Goal: Feedback & Contribution: Contribute content

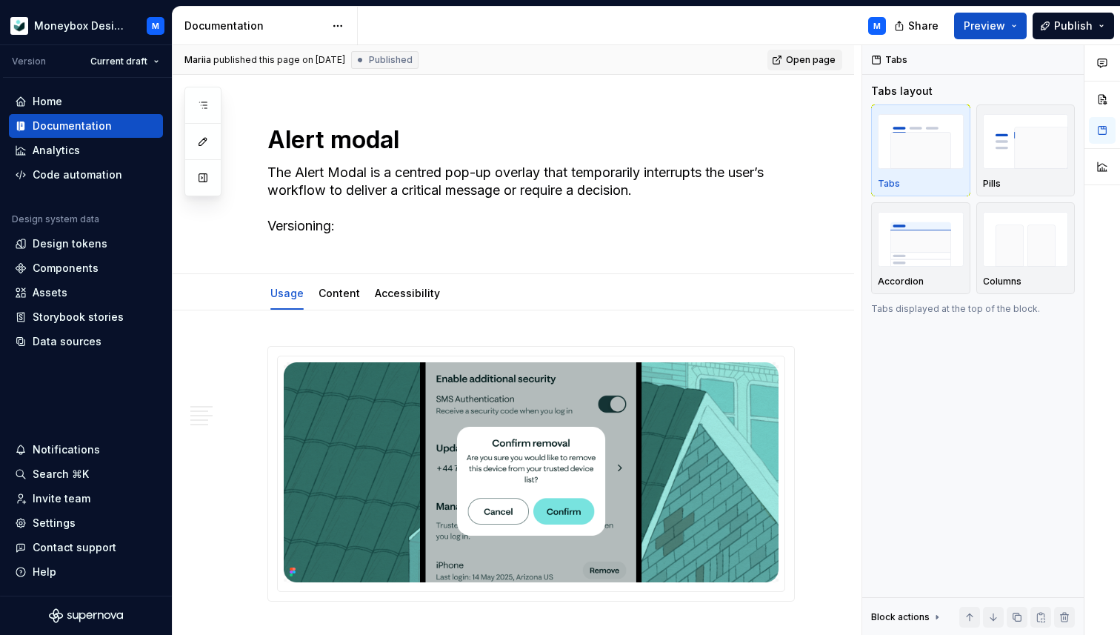
click at [821, 59] on span "Open page" at bounding box center [811, 60] width 50 height 12
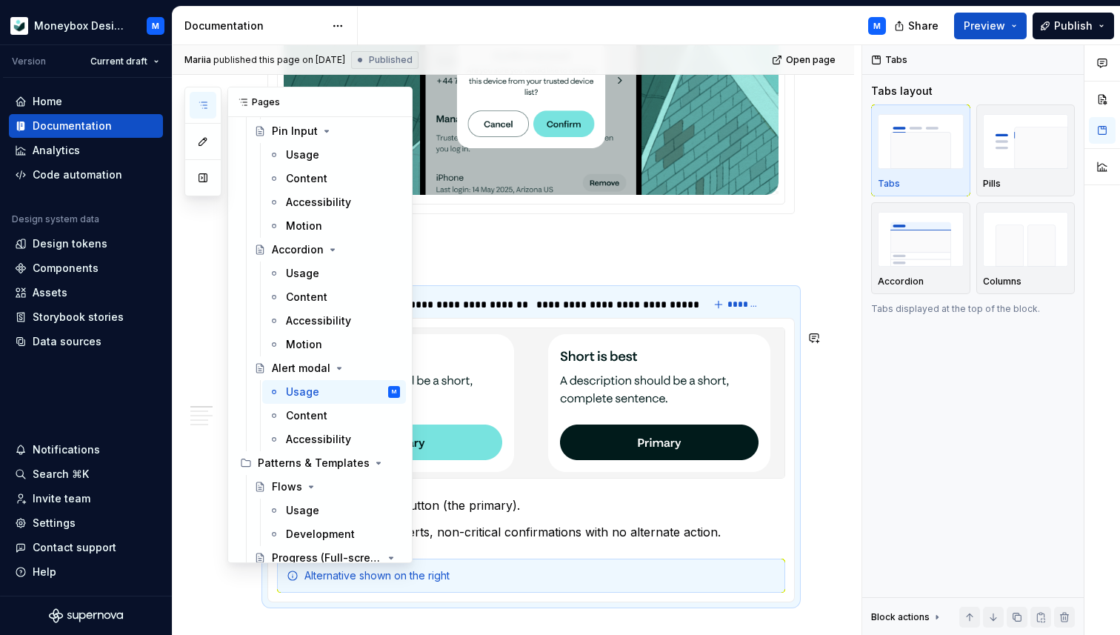
scroll to position [795, 0]
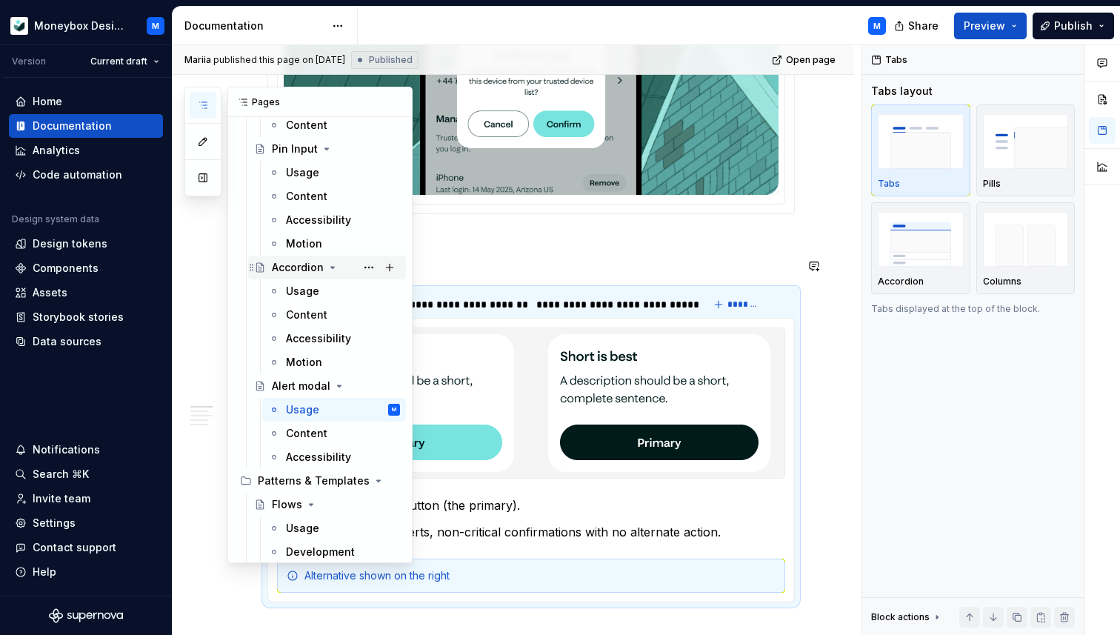
click at [283, 265] on div "Accordion" at bounding box center [298, 267] width 52 height 15
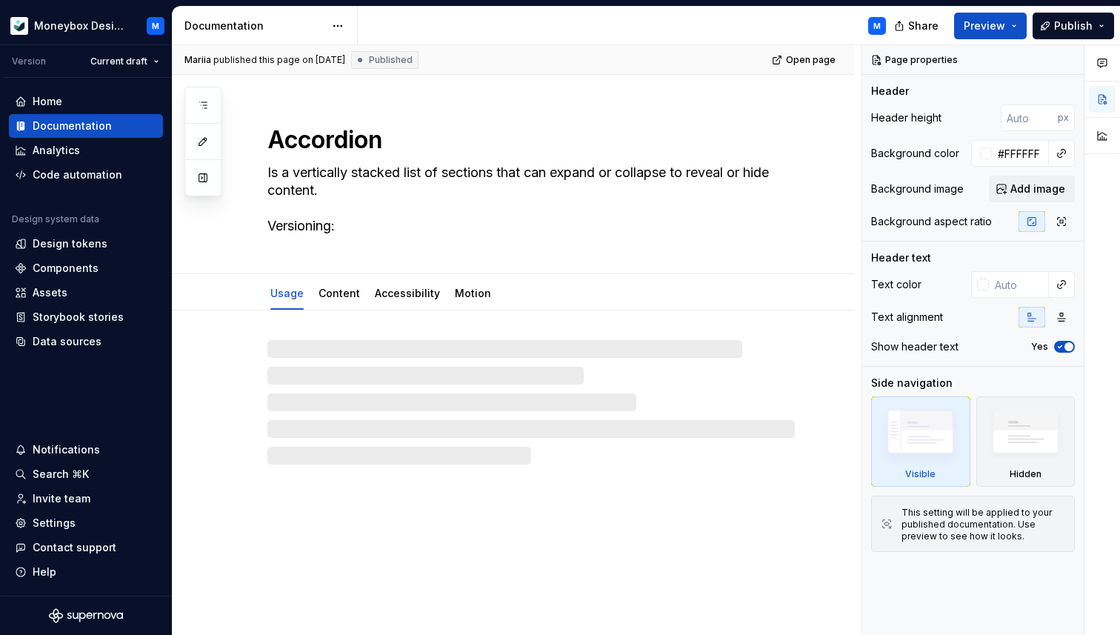
type textarea "*"
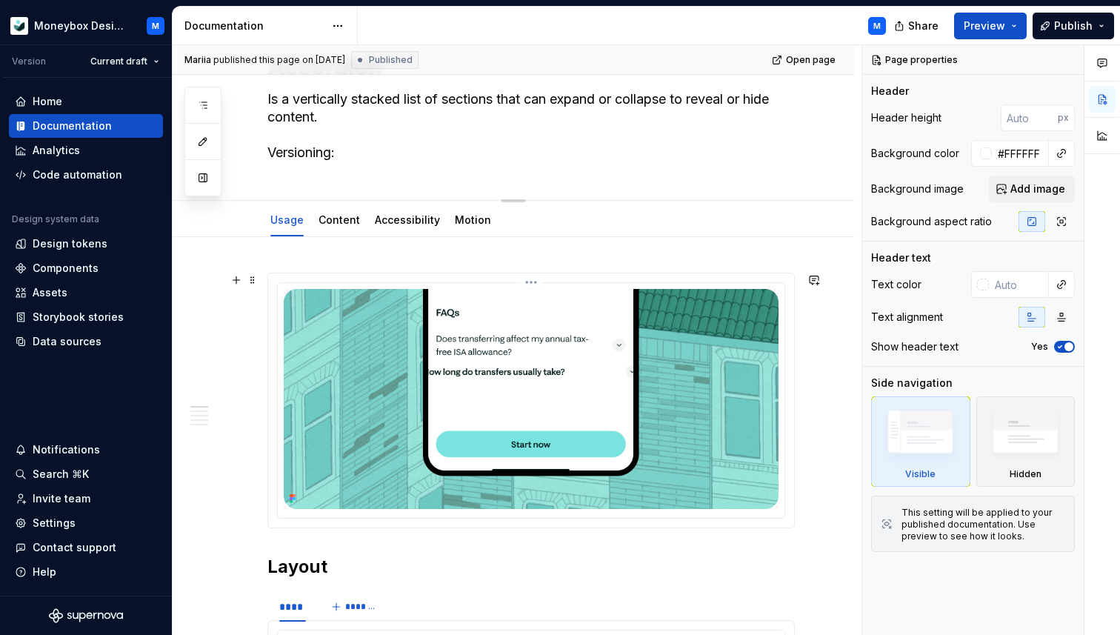
scroll to position [91, 0]
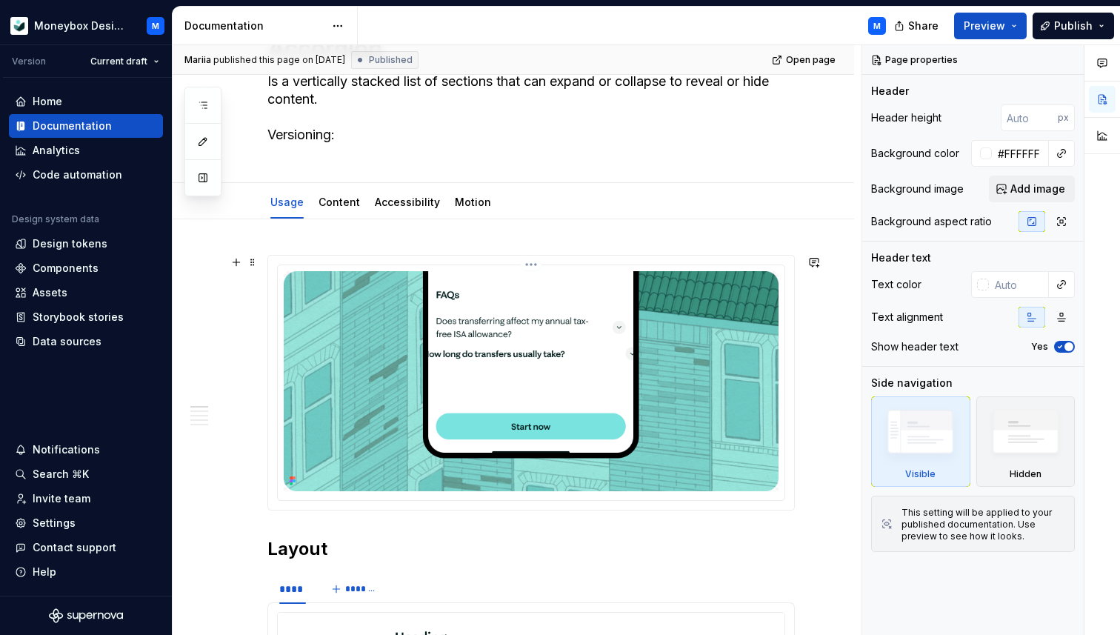
click at [494, 422] on img at bounding box center [531, 381] width 495 height 220
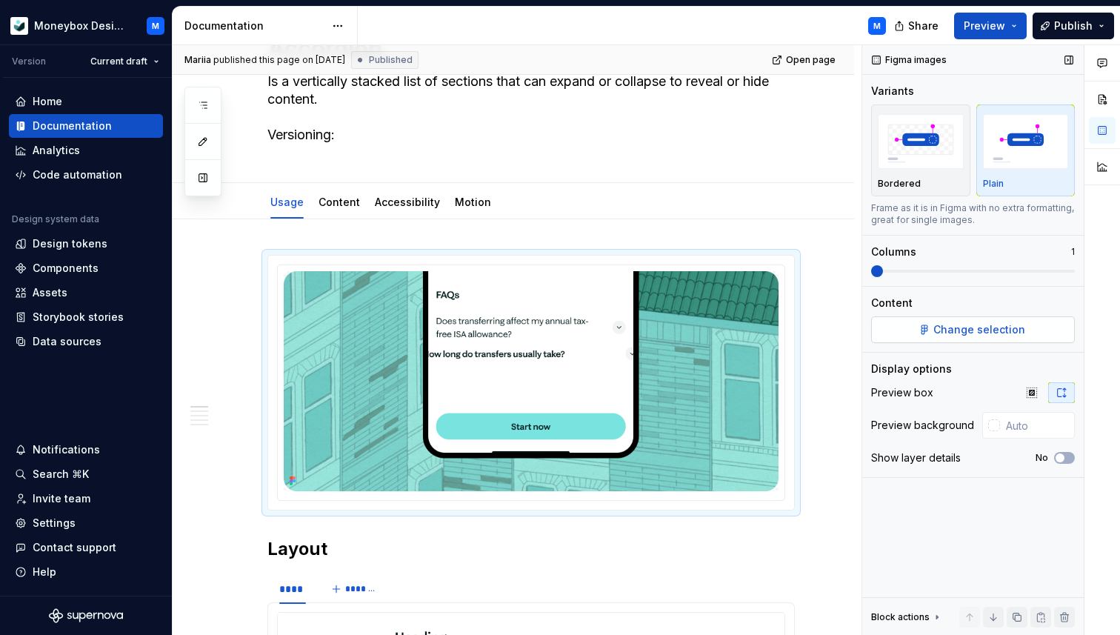
click at [974, 333] on span "Change selection" at bounding box center [980, 329] width 92 height 15
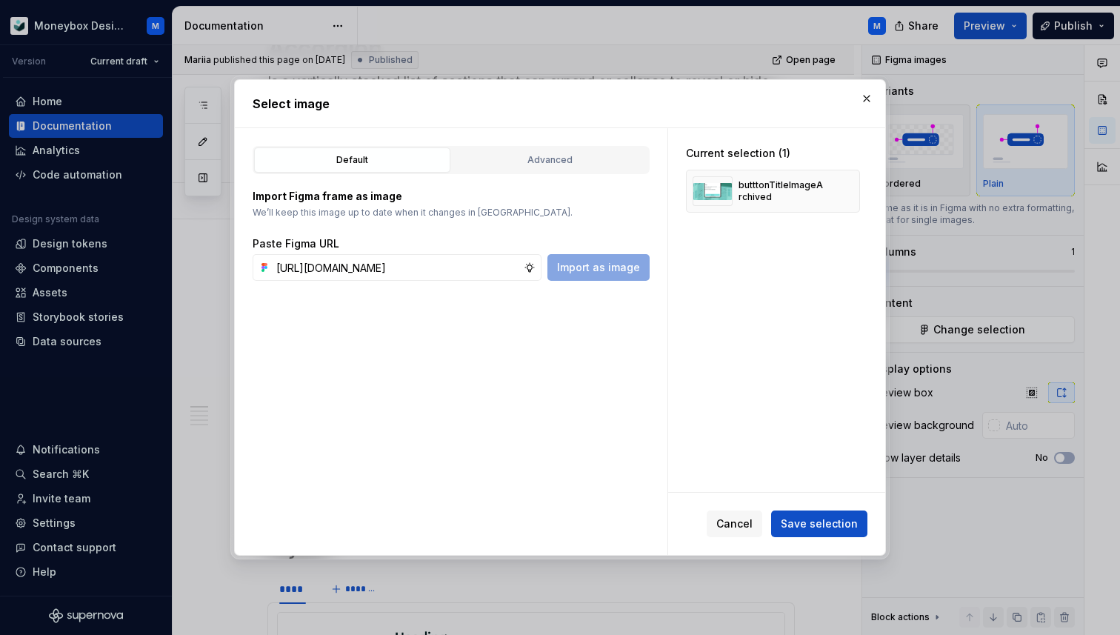
scroll to position [0, 399]
type input "[URL][DOMAIN_NAME]"
click at [593, 264] on span "Import as image" at bounding box center [598, 267] width 83 height 15
type textarea "*"
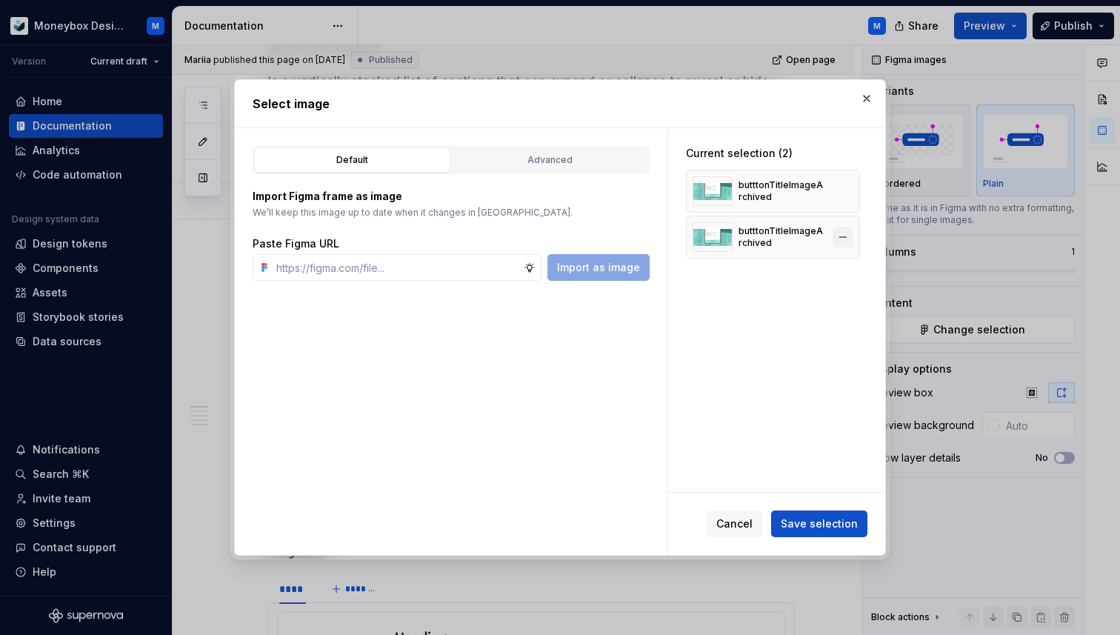
click at [845, 242] on button "button" at bounding box center [843, 237] width 21 height 21
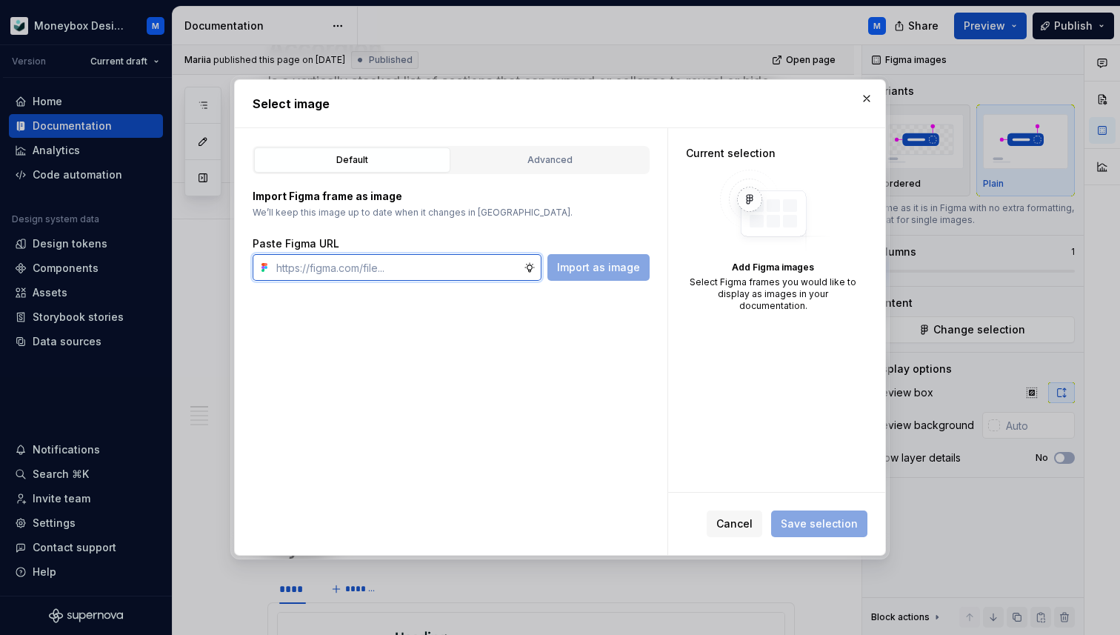
click at [447, 256] on input "text" at bounding box center [396, 267] width 253 height 27
paste input "[URL][DOMAIN_NAME]"
type input "[URL][DOMAIN_NAME]"
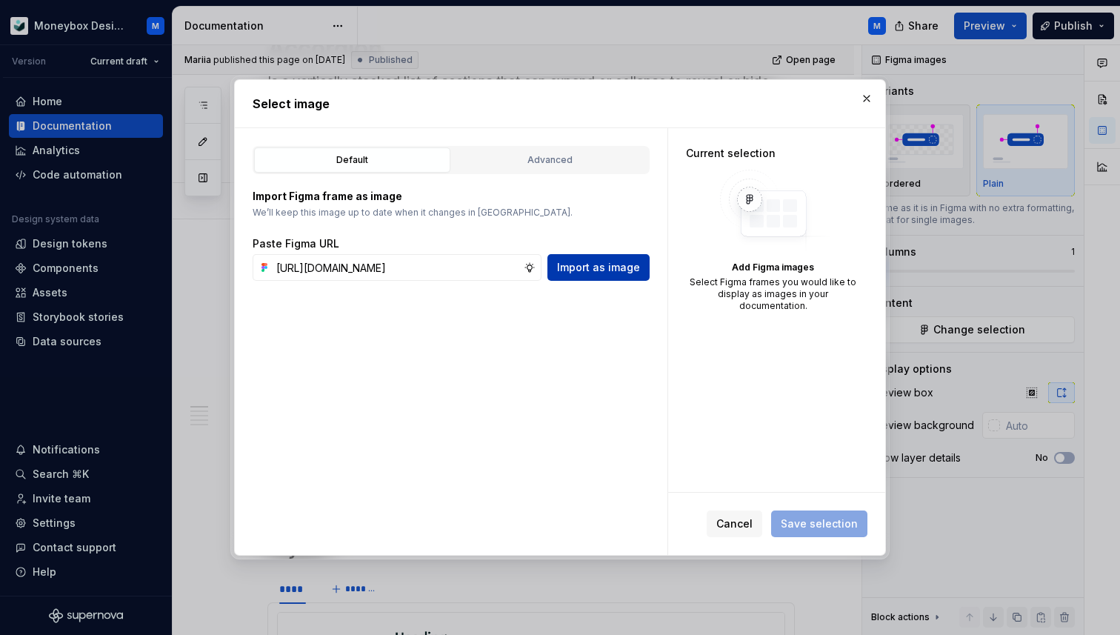
scroll to position [0, 0]
click at [600, 264] on span "Import as image" at bounding box center [598, 267] width 83 height 15
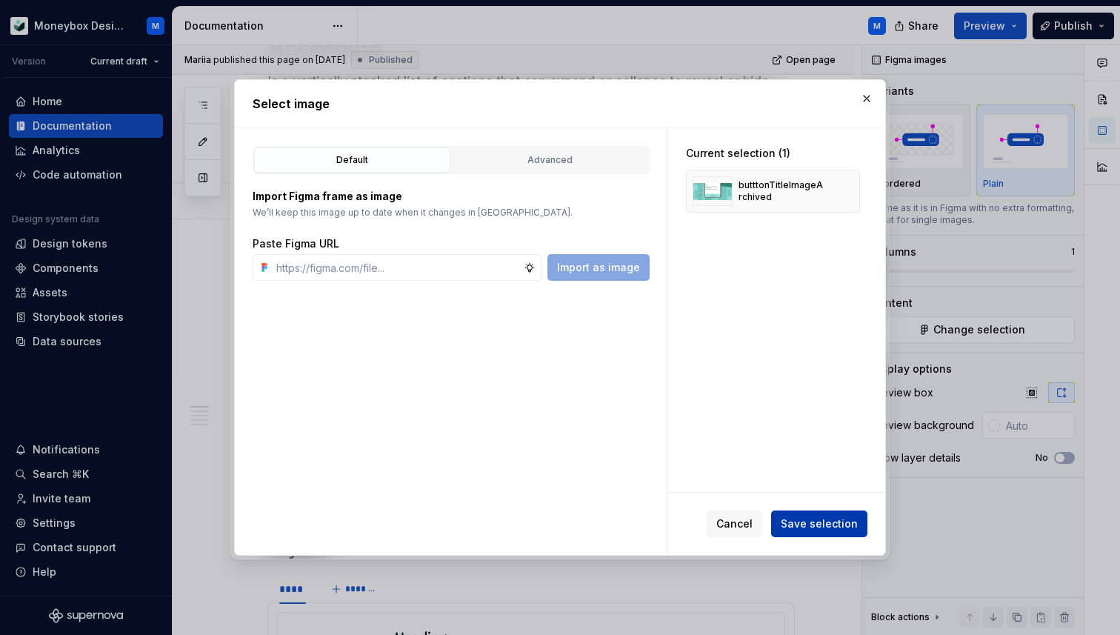
click at [807, 524] on span "Save selection" at bounding box center [819, 523] width 77 height 15
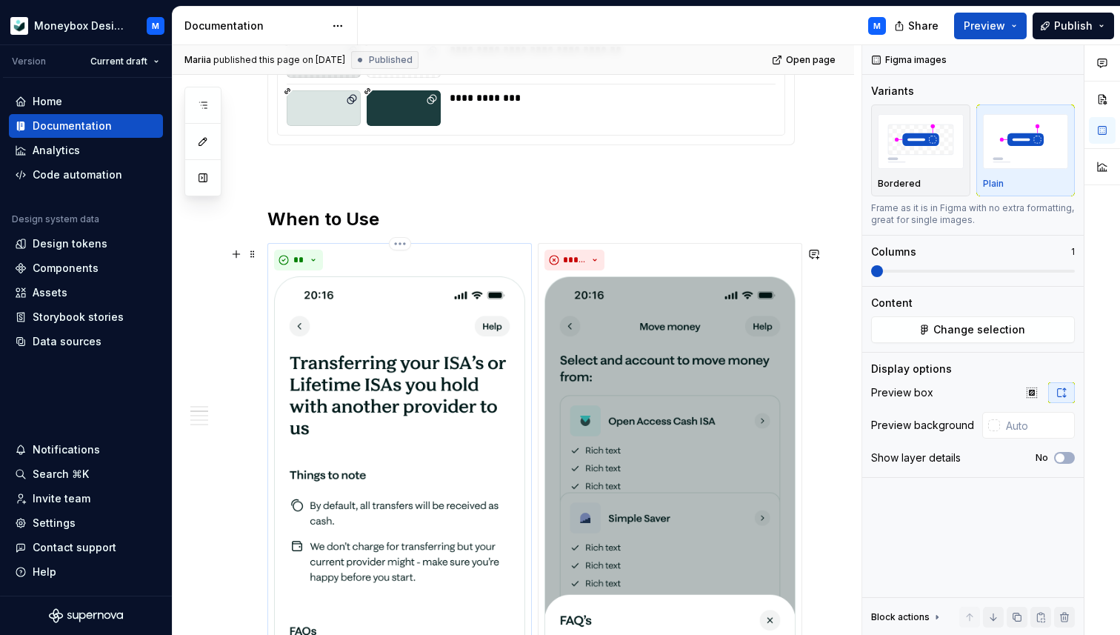
click at [447, 469] on img at bounding box center [399, 548] width 251 height 545
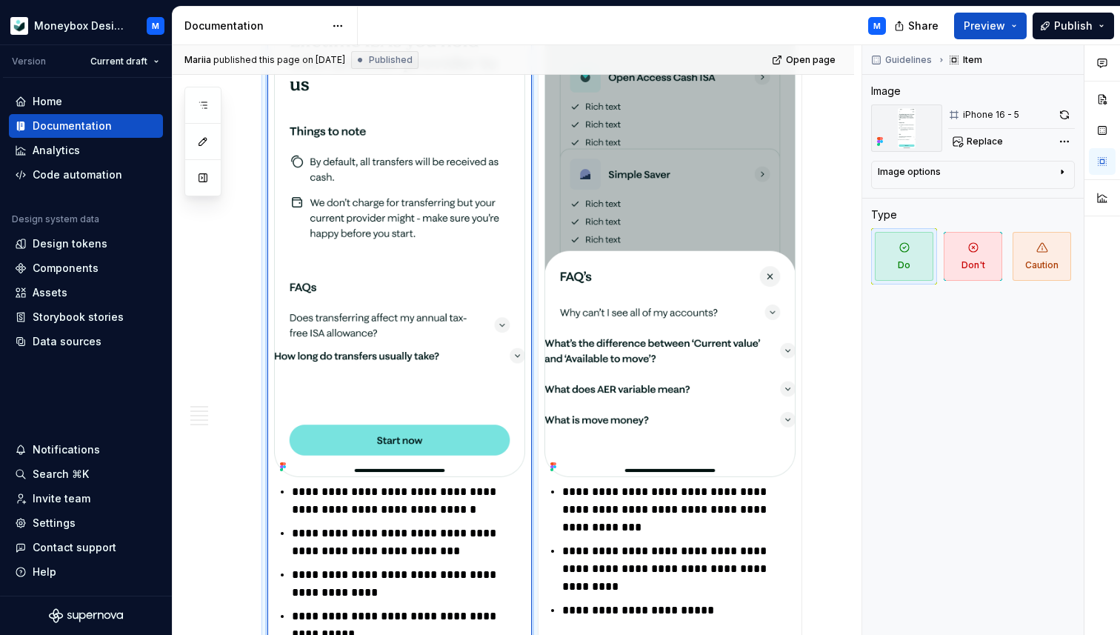
scroll to position [1594, 0]
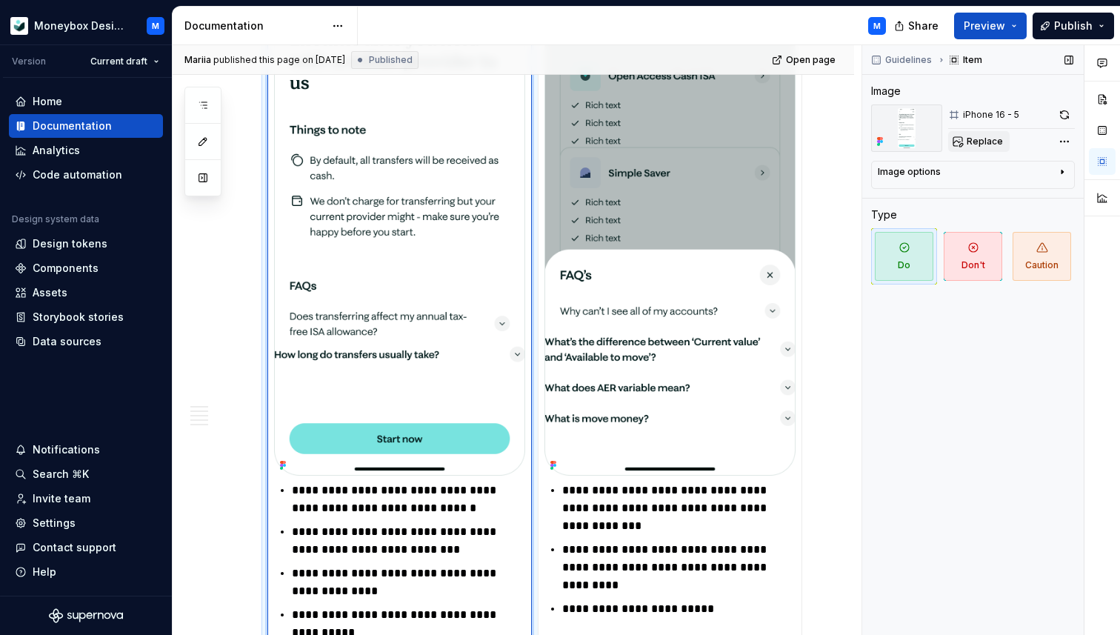
click at [981, 137] on span "Replace" at bounding box center [985, 142] width 36 height 12
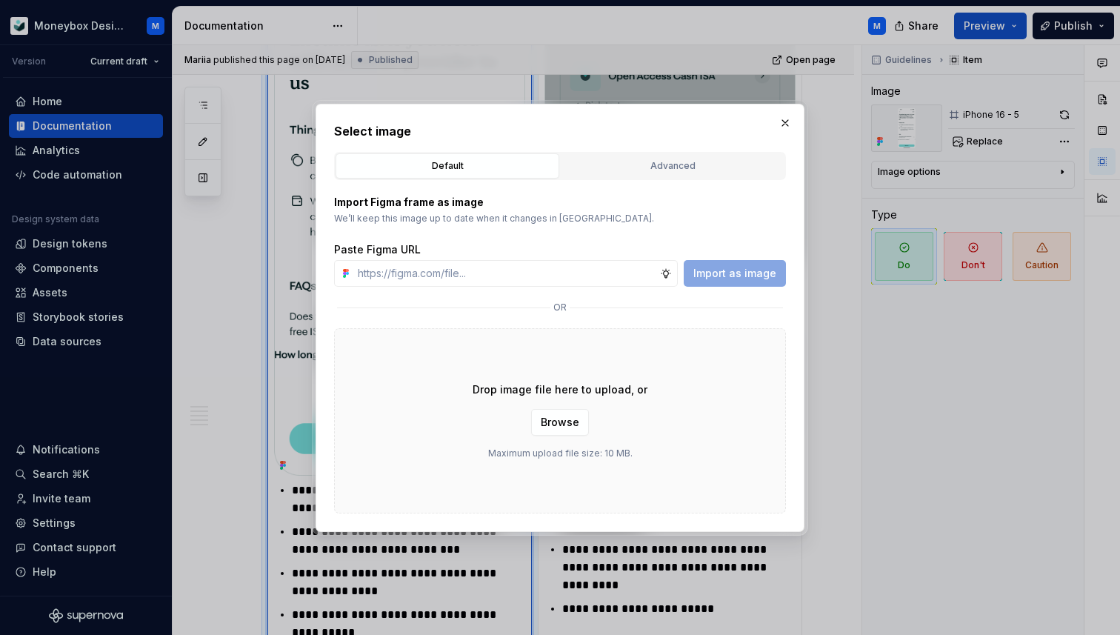
type textarea "*"
type input "https://www.figma.com/design/hMJO9qiZWpnsZnCr6F1yer/MDS--Supernova-Sync?node-id…"
type textarea "*"
type input "https://www.figma.com/design/hMJO9qiZWpnsZnCr6F1yer/MDS--Supernova-Sync?node-id…"
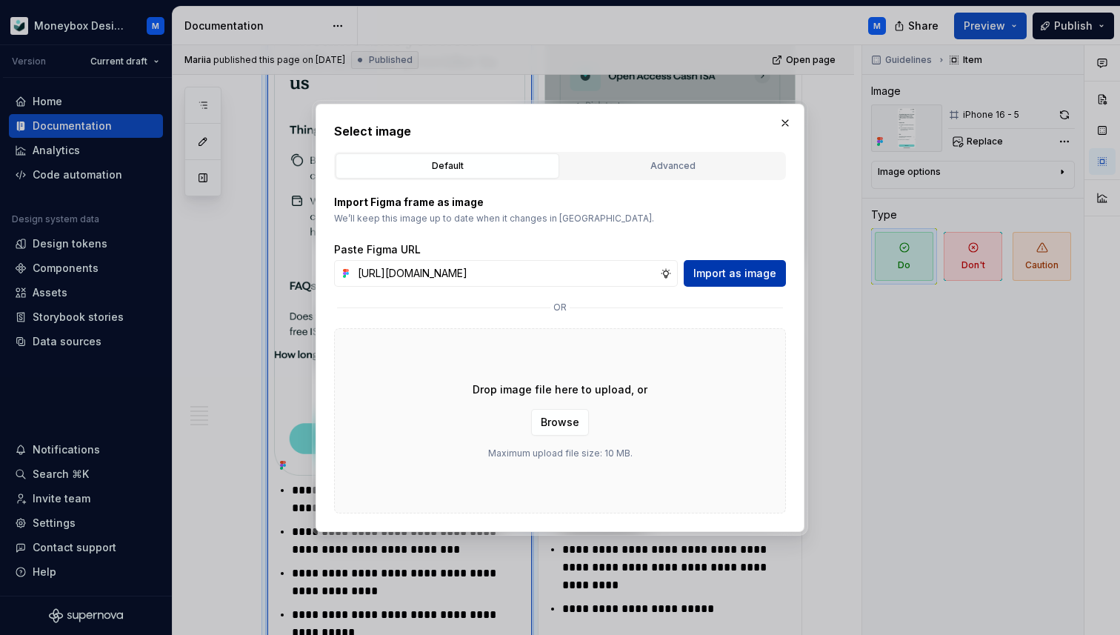
click at [737, 270] on span "Import as image" at bounding box center [735, 273] width 83 height 15
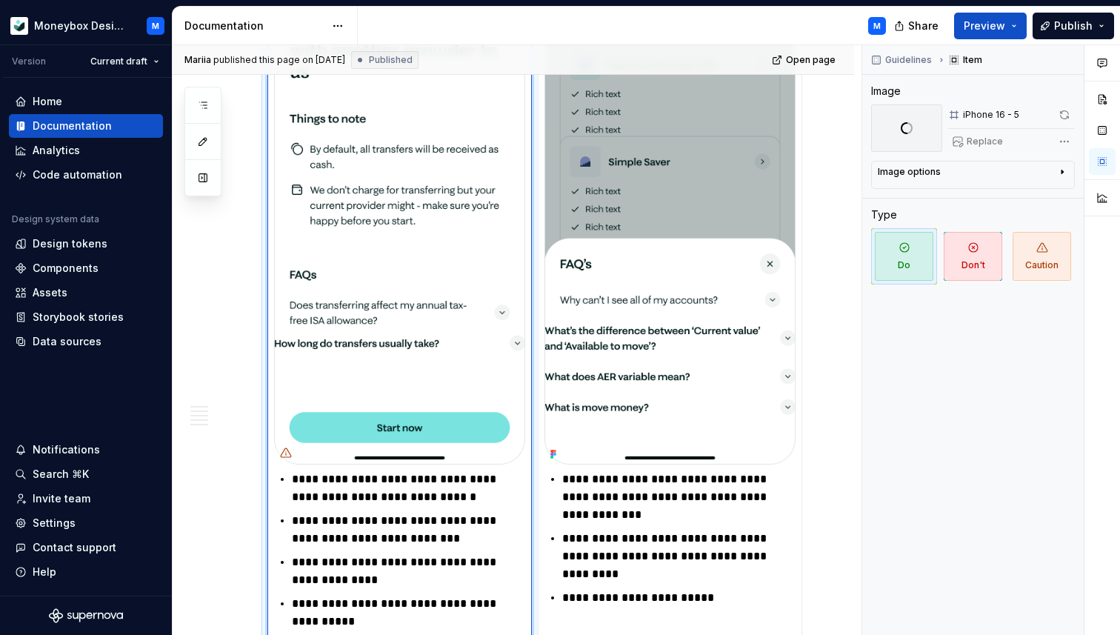
scroll to position [1680, 0]
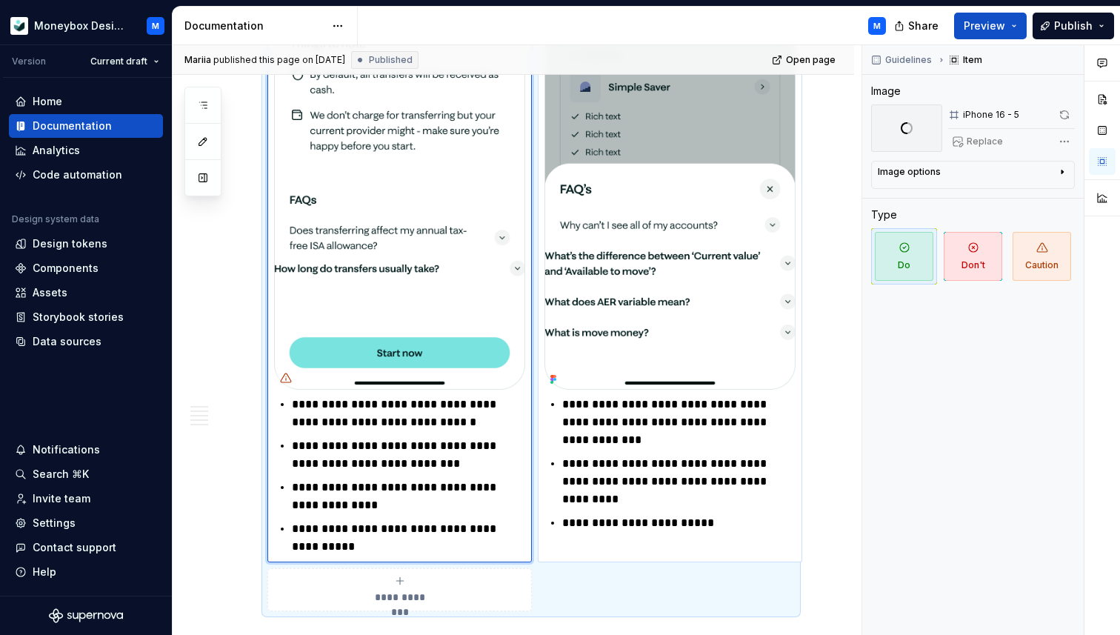
click at [639, 286] on img at bounding box center [670, 117] width 251 height 545
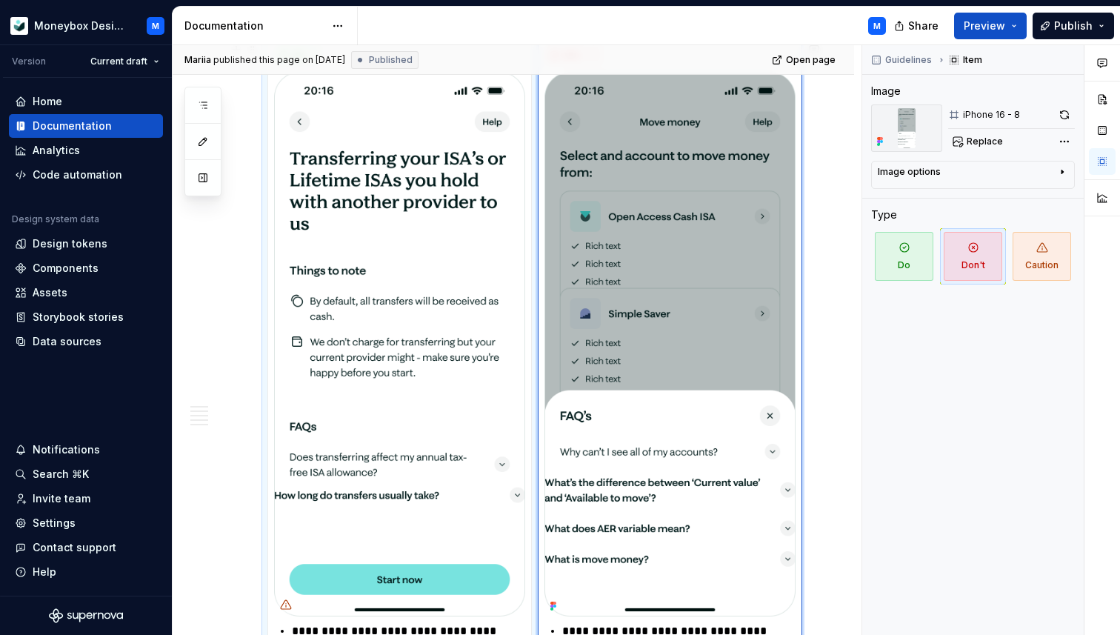
scroll to position [1436, 0]
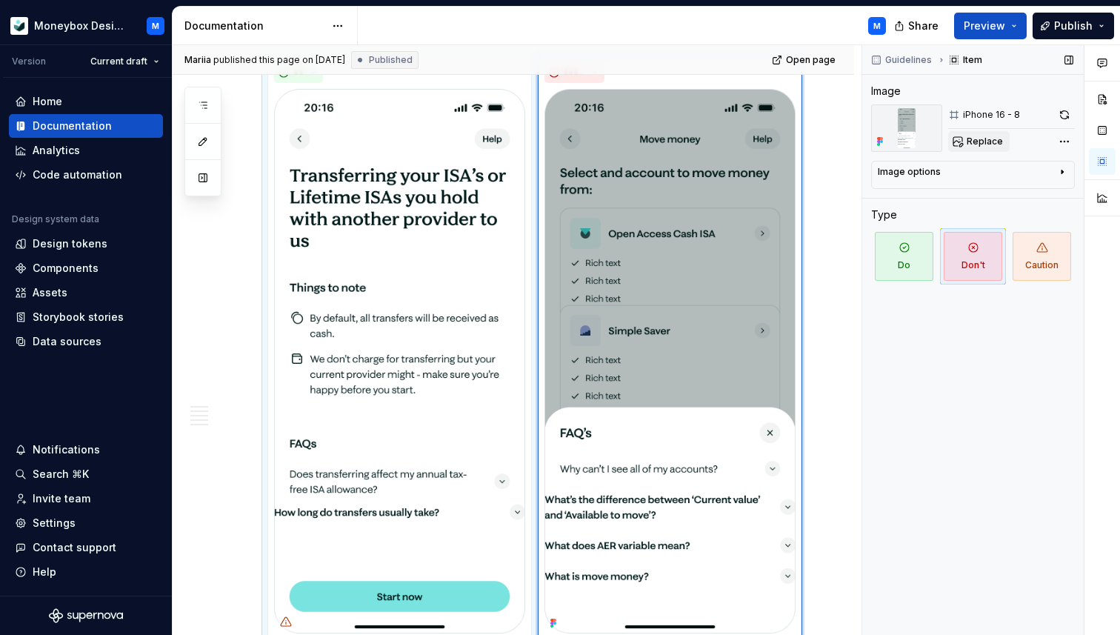
click at [975, 136] on span "Replace" at bounding box center [985, 142] width 36 height 12
type textarea "*"
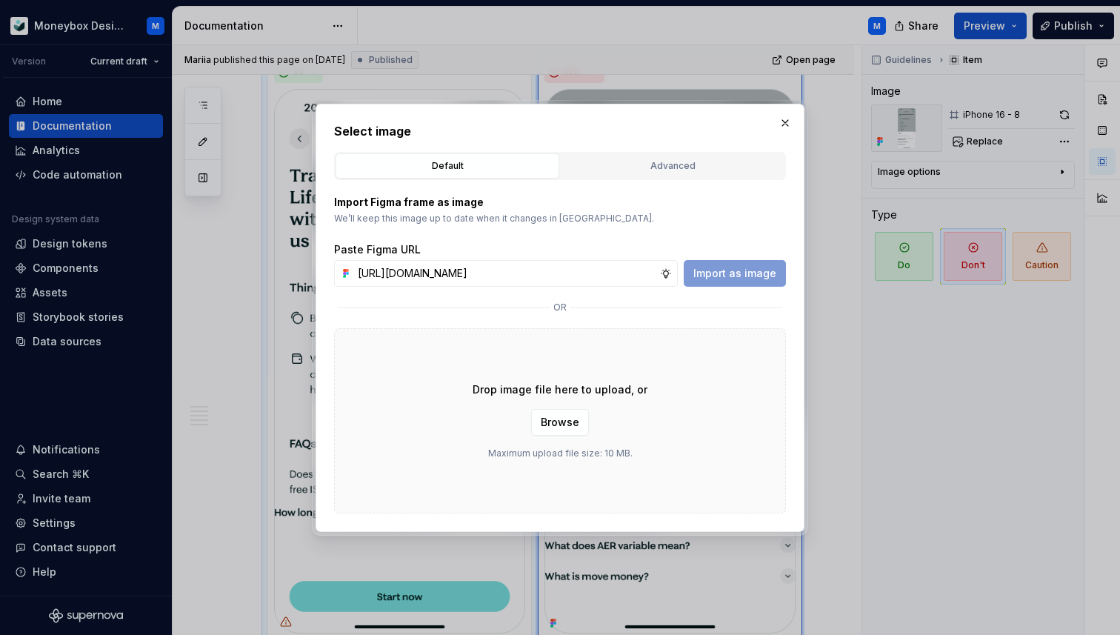
scroll to position [0, 342]
type input "https://www.figma.com/design/hMJO9qiZWpnsZnCr6F1yer/MDS--Supernova-Sync?node-id…"
click at [771, 264] on button "Import as image" at bounding box center [735, 273] width 102 height 27
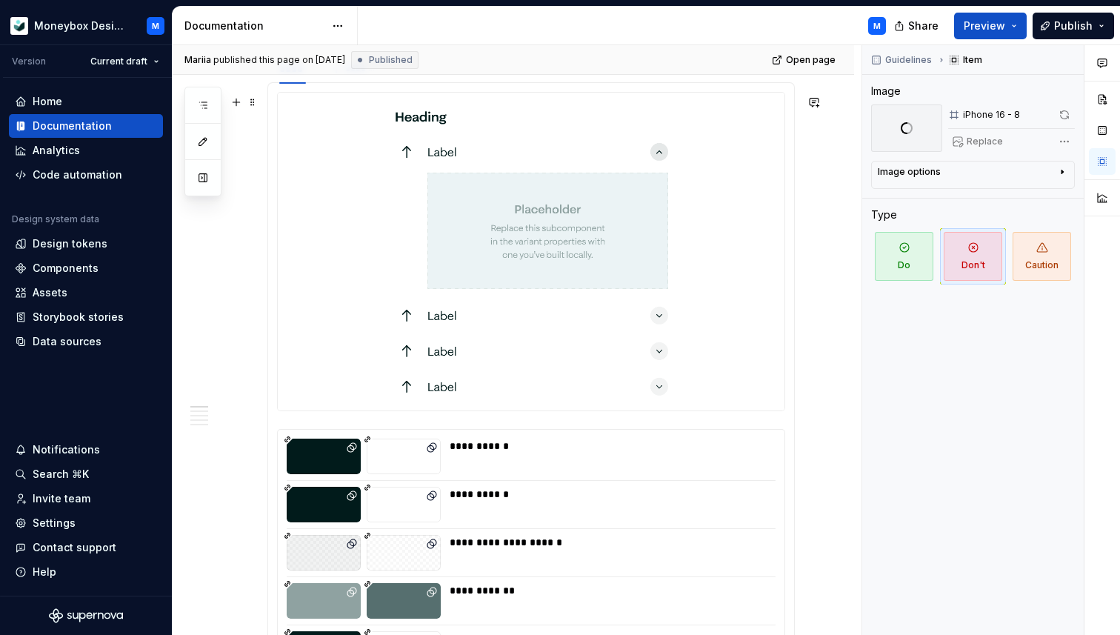
scroll to position [588, 0]
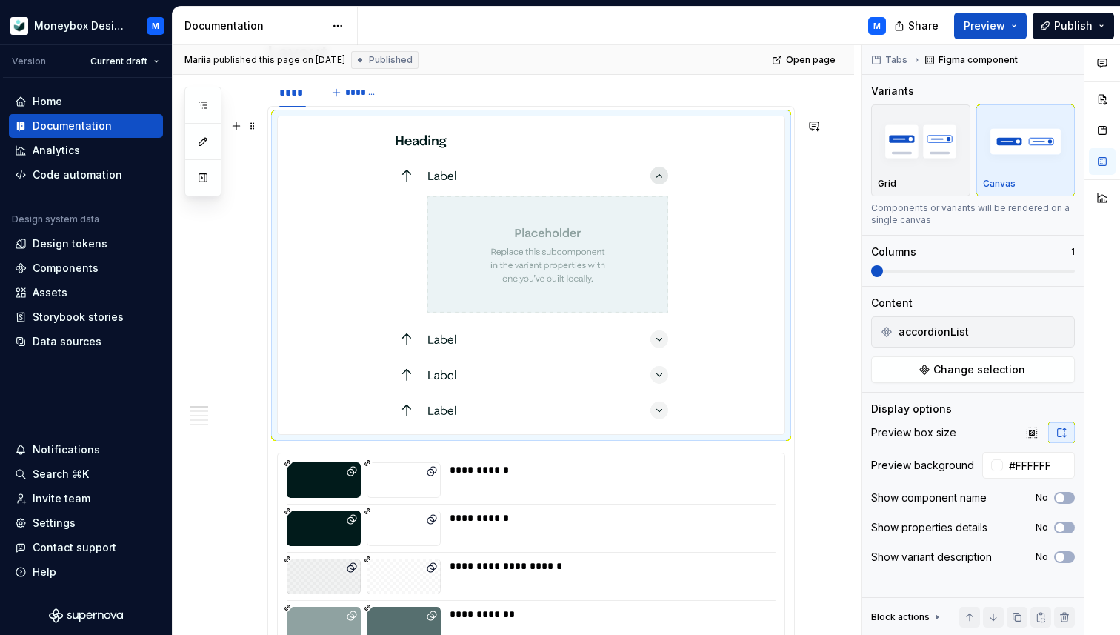
click at [659, 308] on img at bounding box center [531, 275] width 309 height 306
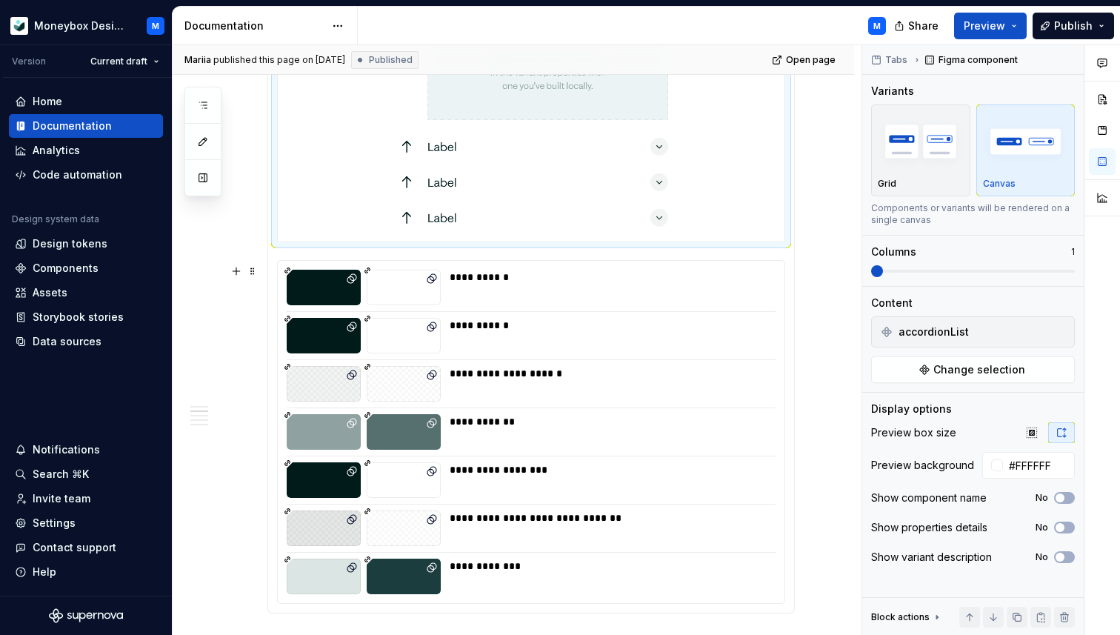
scroll to position [577, 0]
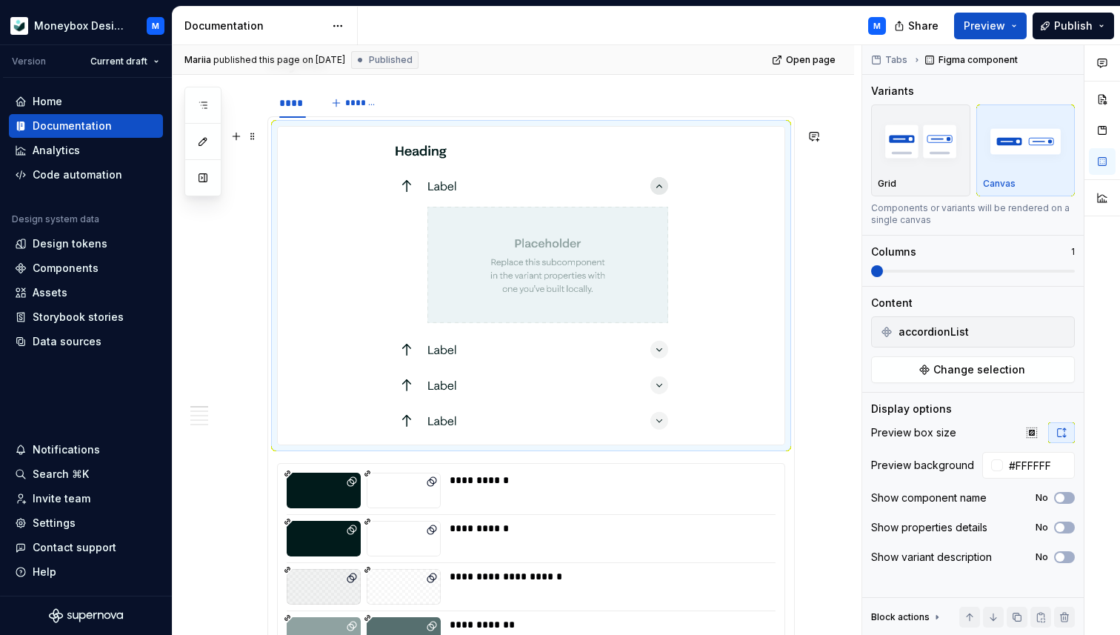
click at [448, 335] on img at bounding box center [531, 286] width 309 height 306
click at [948, 365] on span "Change selection" at bounding box center [980, 369] width 92 height 15
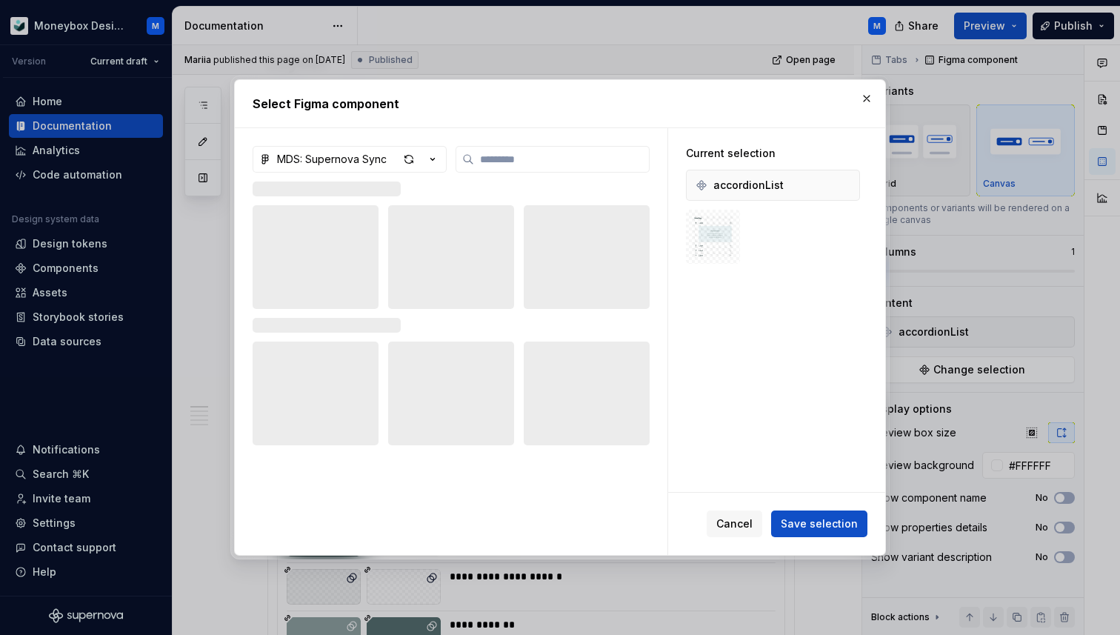
type textarea "*"
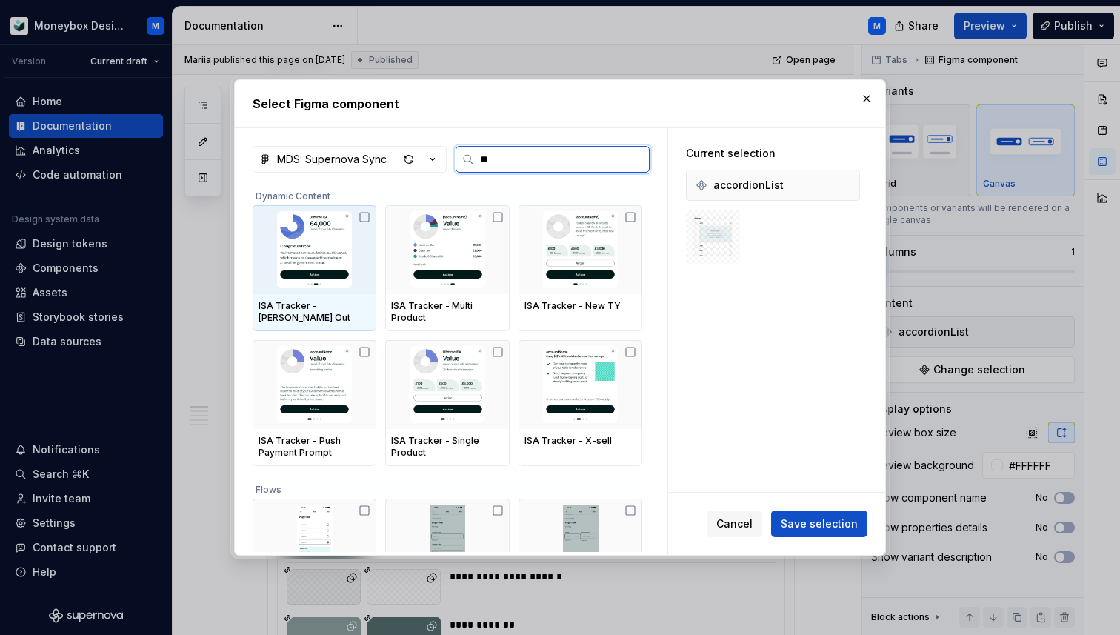
type input "***"
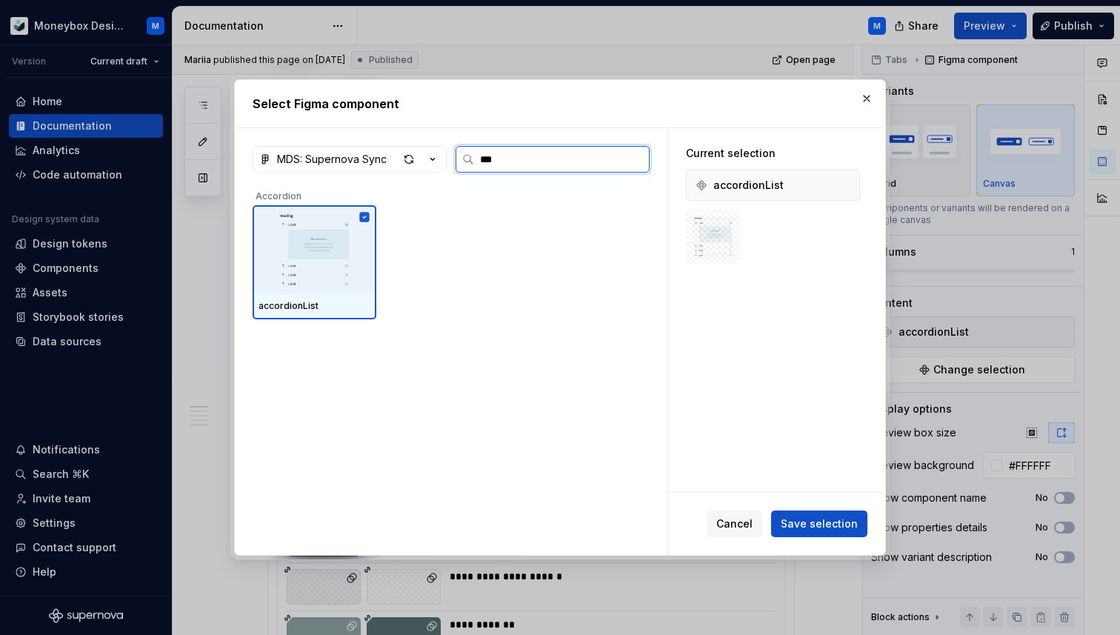
click at [373, 216] on div at bounding box center [315, 249] width 124 height 89
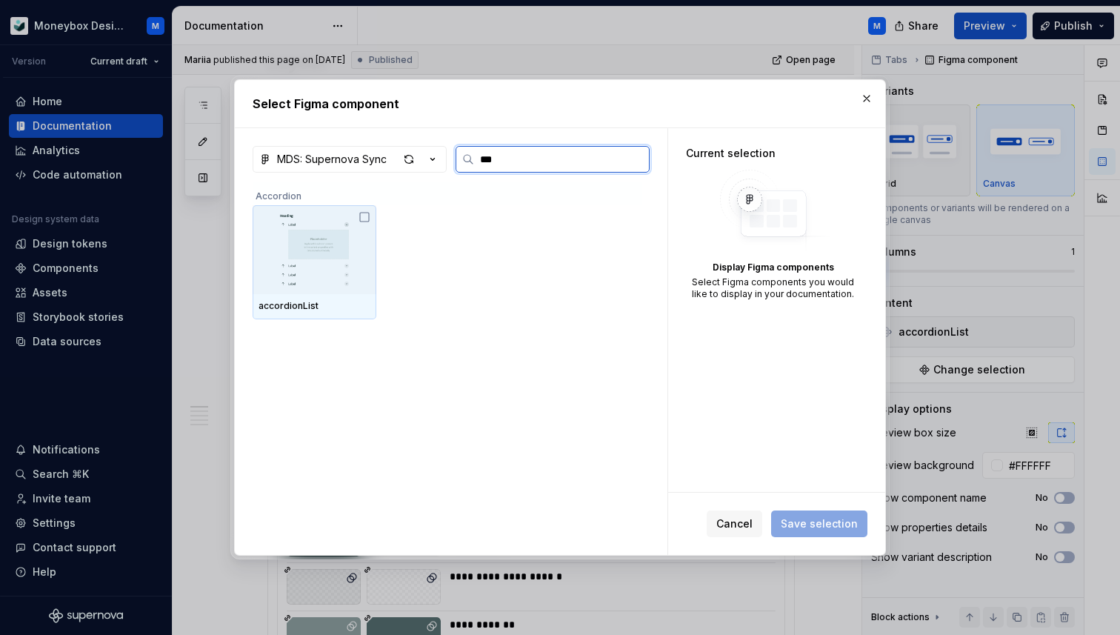
click at [366, 216] on icon at bounding box center [365, 217] width 12 height 12
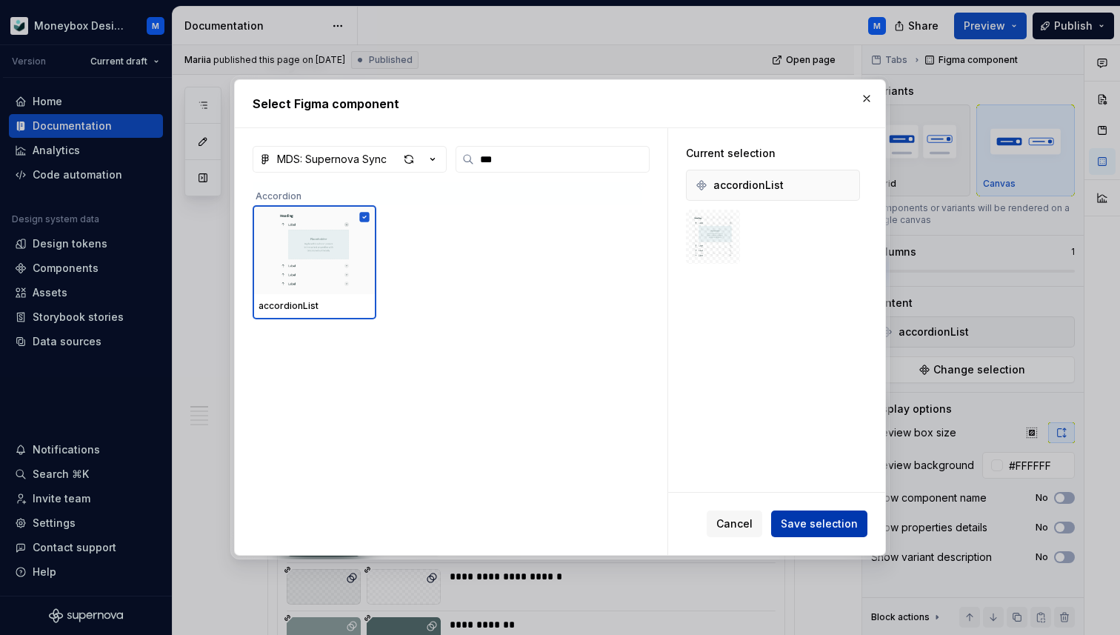
click at [814, 523] on span "Save selection" at bounding box center [819, 523] width 77 height 15
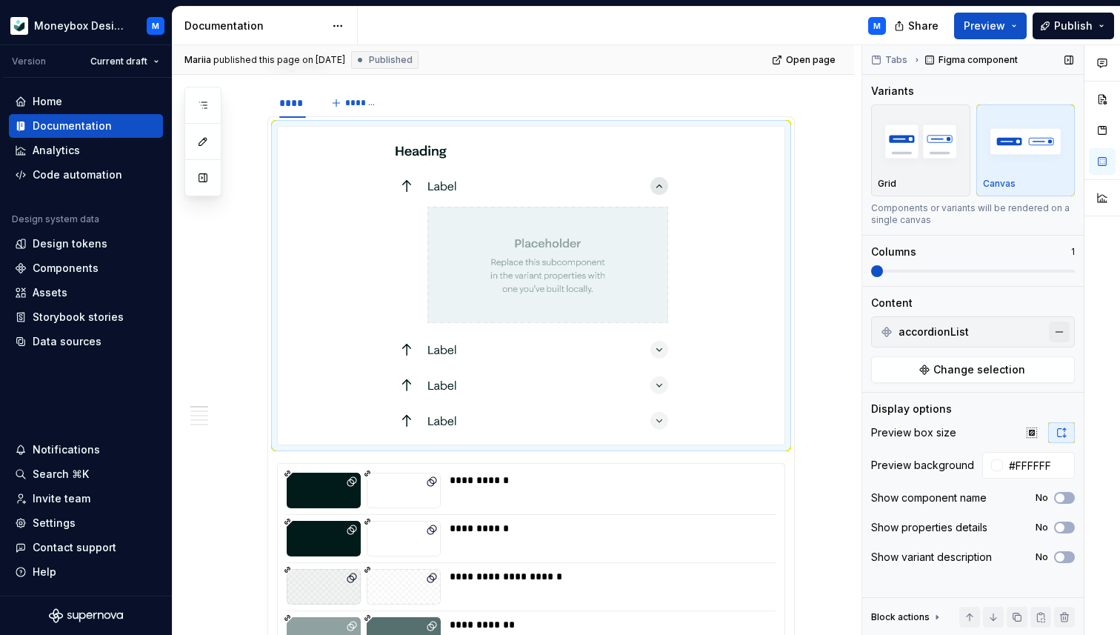
click at [1059, 329] on button "button" at bounding box center [1059, 332] width 21 height 21
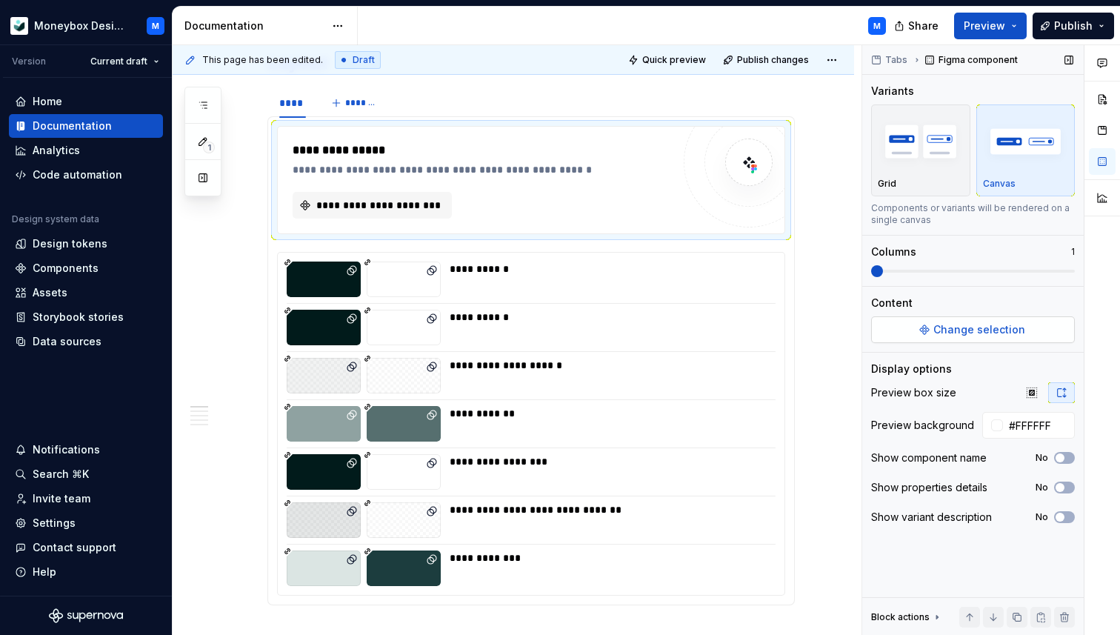
type textarea "*"
click at [1010, 325] on span "Change selection" at bounding box center [980, 329] width 92 height 15
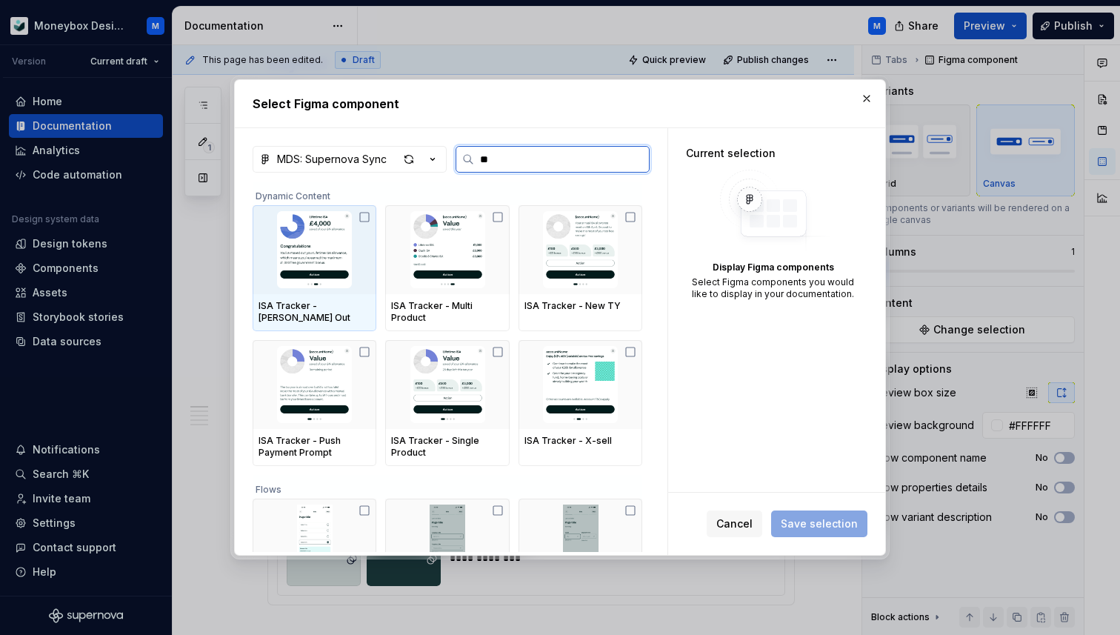
type input "***"
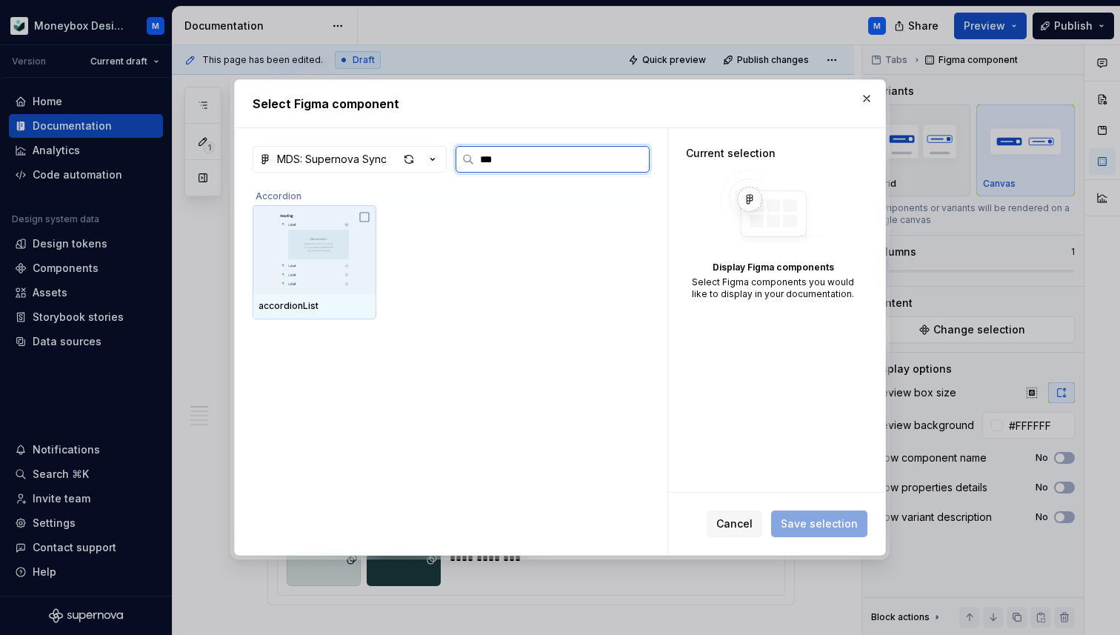
click at [365, 218] on icon at bounding box center [365, 217] width 12 height 12
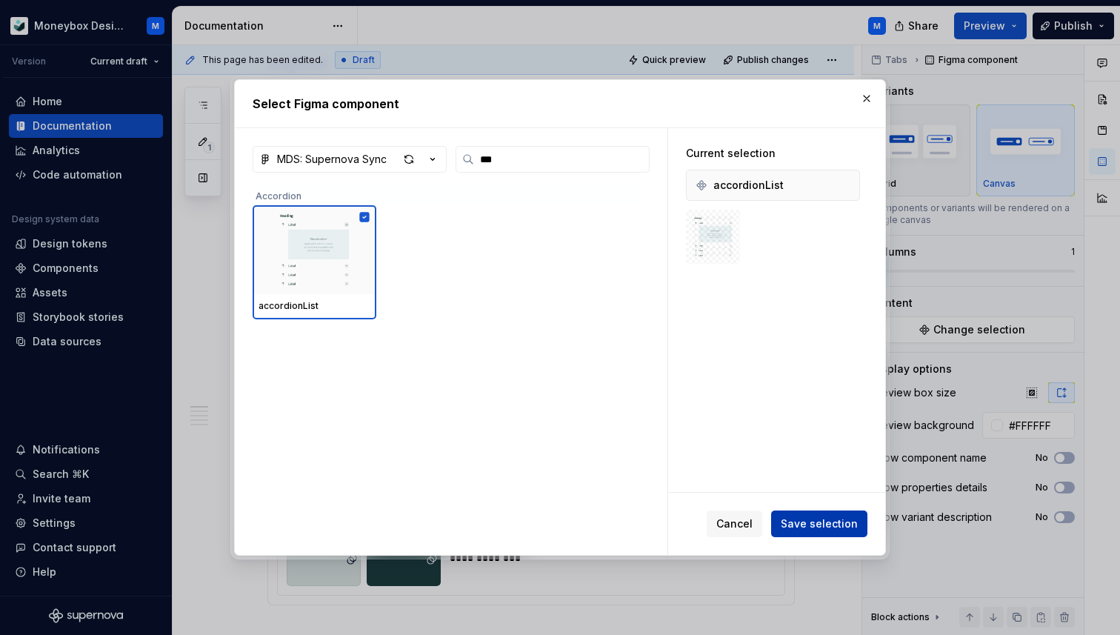
click at [797, 515] on button "Save selection" at bounding box center [819, 523] width 96 height 27
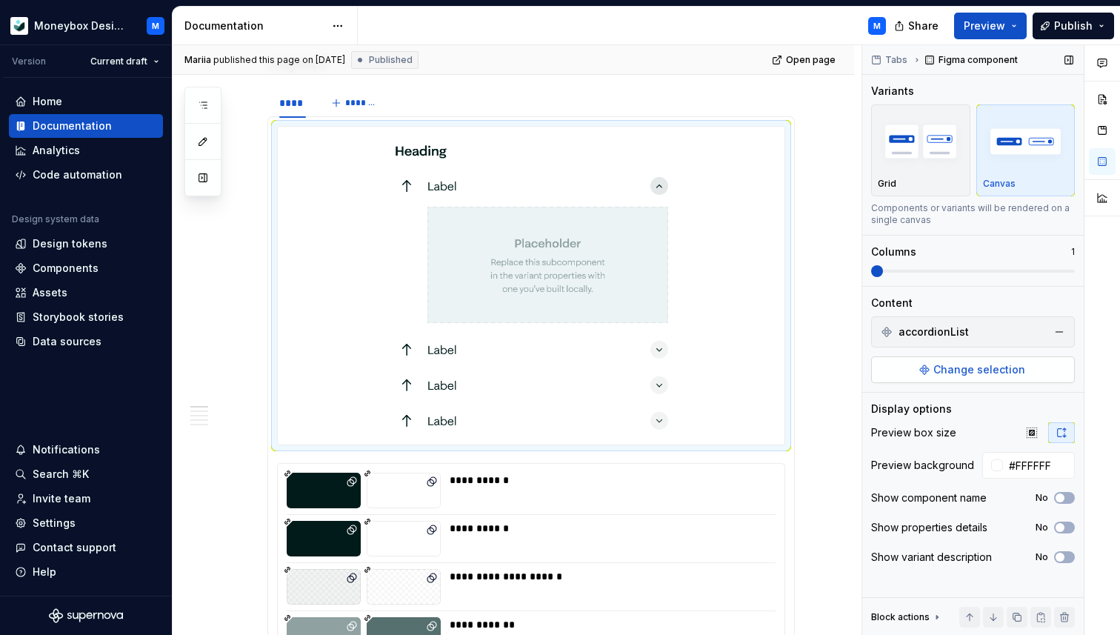
click at [993, 363] on span "Change selection" at bounding box center [980, 369] width 92 height 15
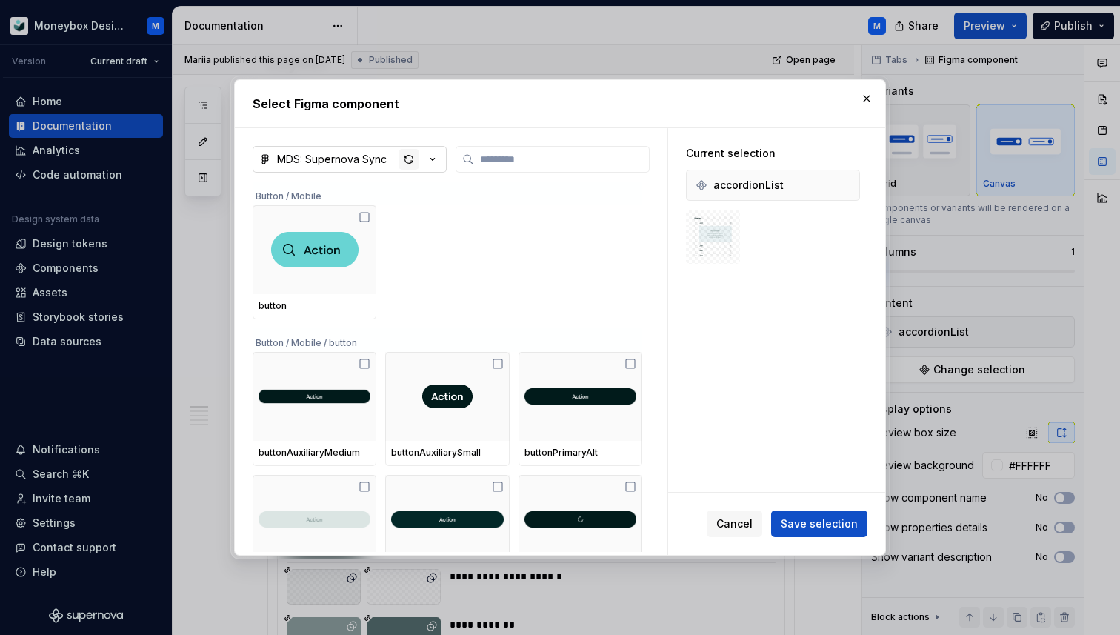
click at [414, 158] on div "button" at bounding box center [409, 159] width 21 height 21
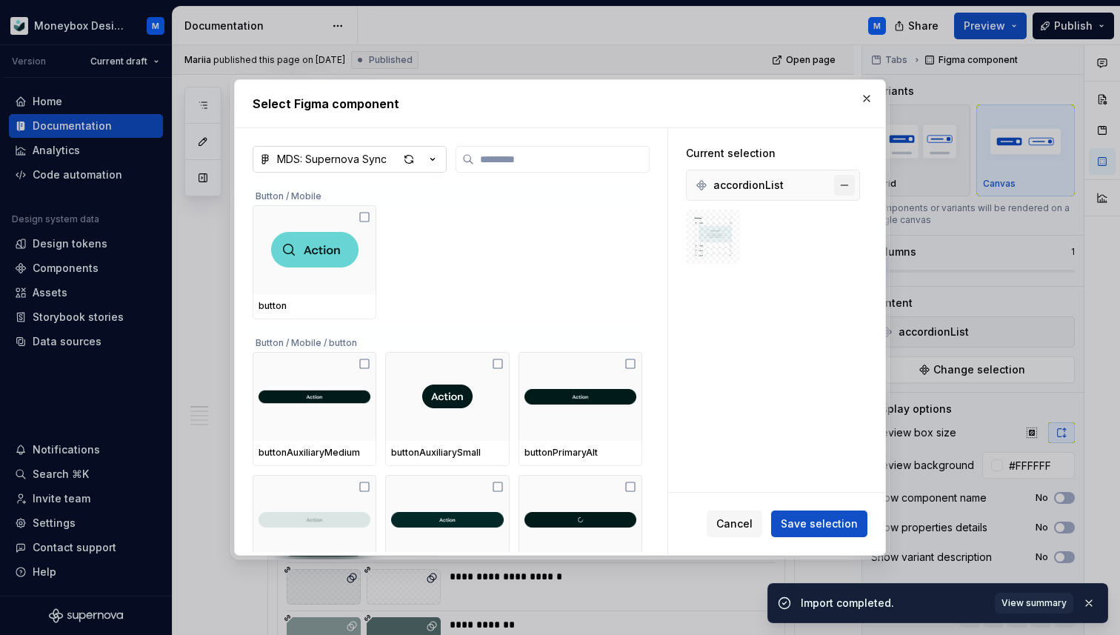
click at [848, 182] on button "button" at bounding box center [844, 185] width 21 height 21
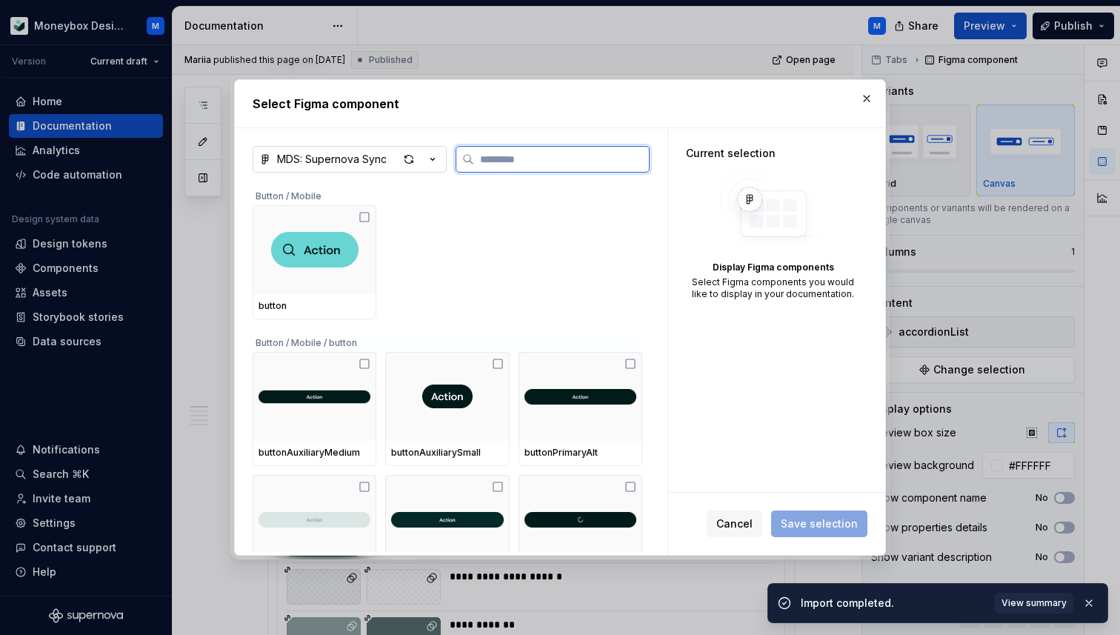
click at [521, 162] on input "search" at bounding box center [561, 159] width 175 height 15
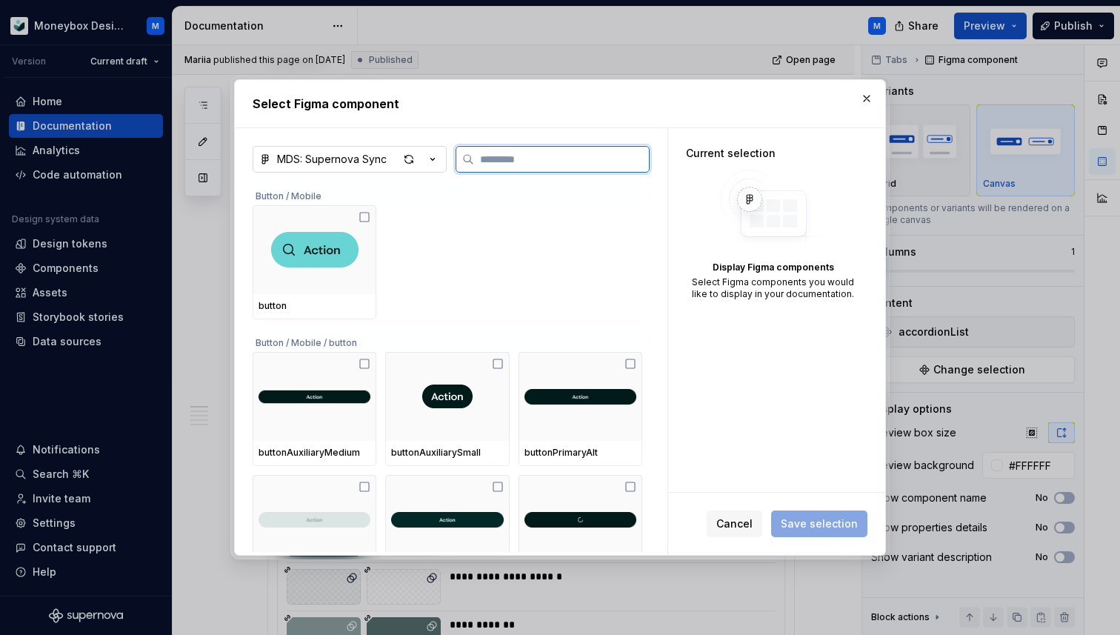
type textarea "*"
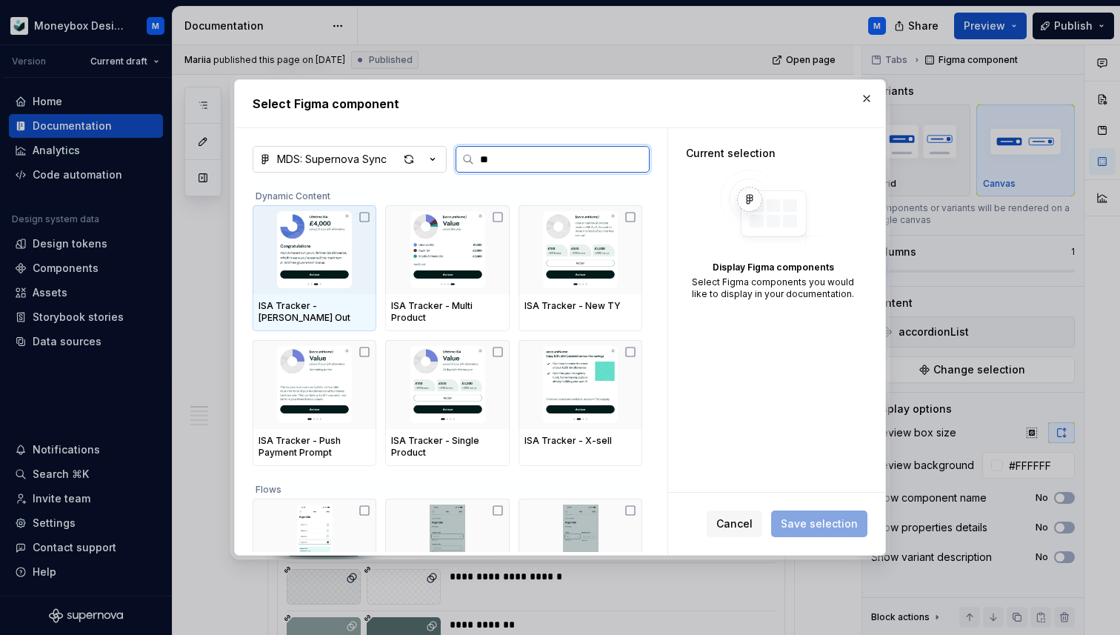
type input "***"
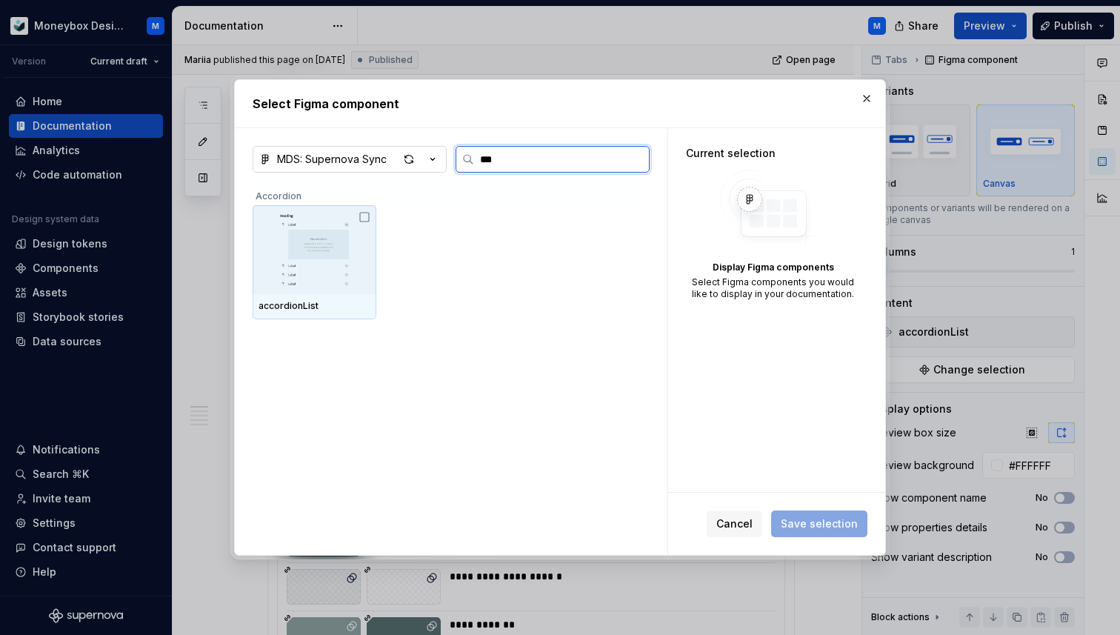
click at [369, 221] on icon at bounding box center [364, 217] width 9 height 9
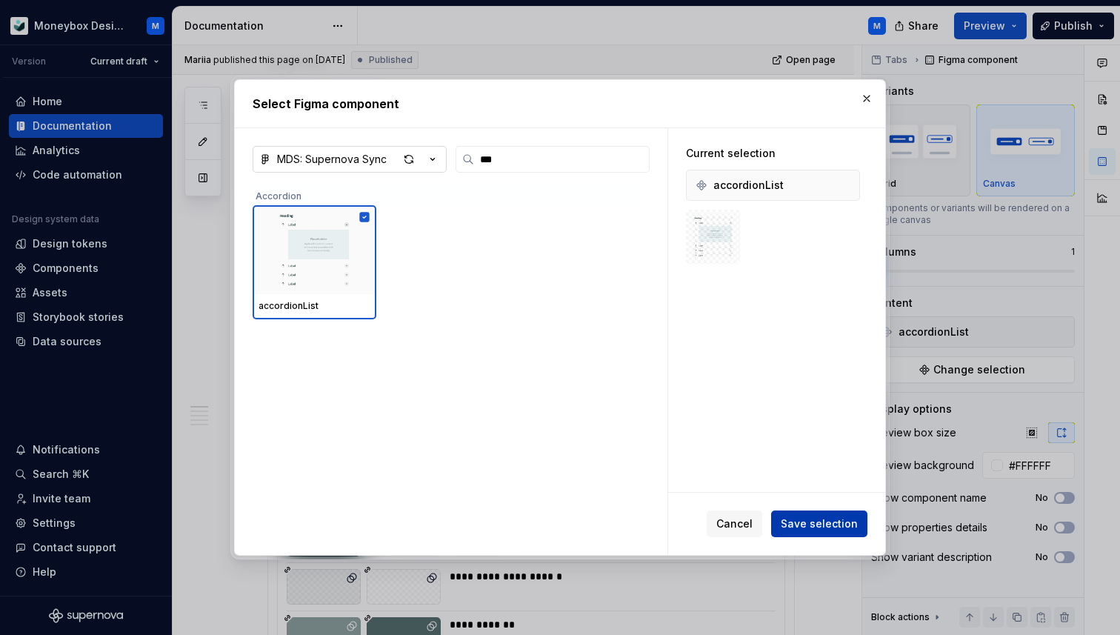
click at [819, 518] on span "Save selection" at bounding box center [819, 523] width 77 height 15
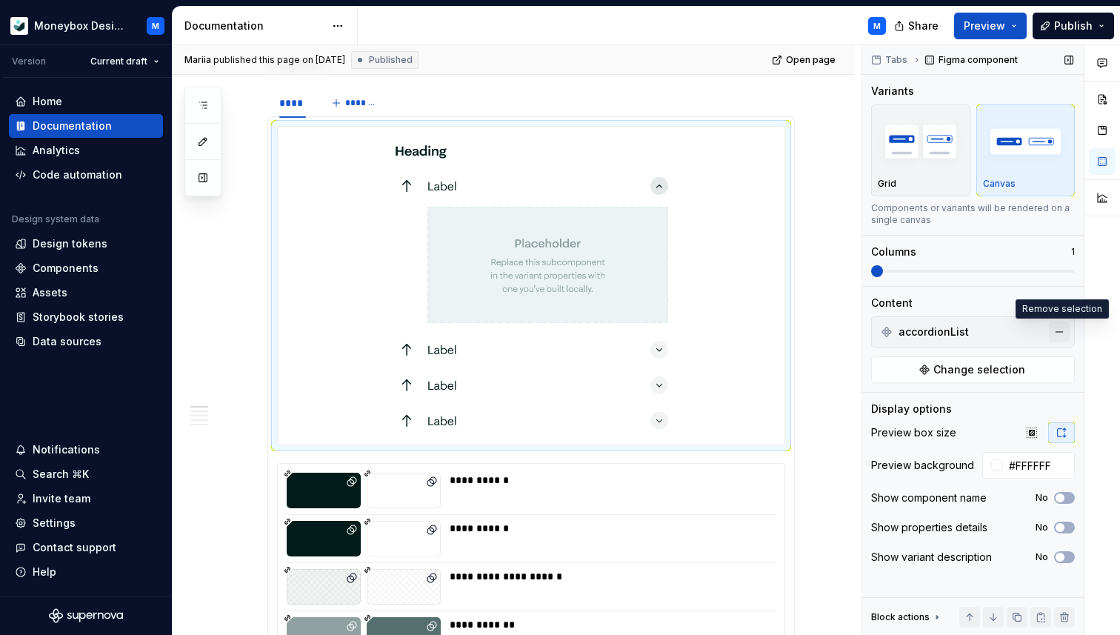
click at [1061, 333] on button "button" at bounding box center [1059, 332] width 21 height 21
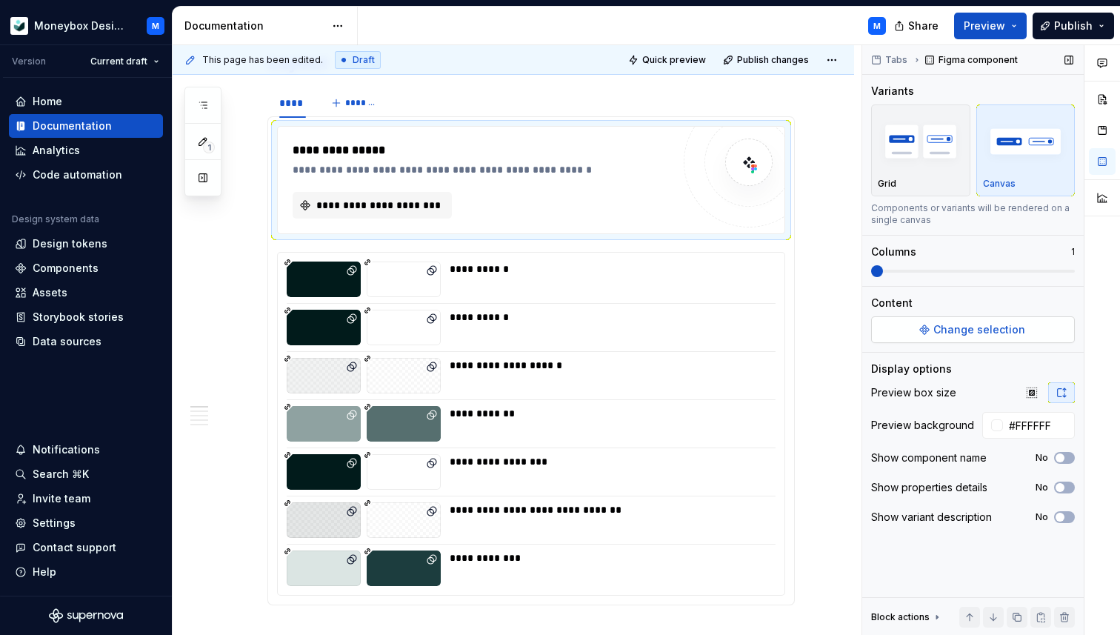
type textarea "*"
click at [971, 326] on span "Change selection" at bounding box center [980, 329] width 92 height 15
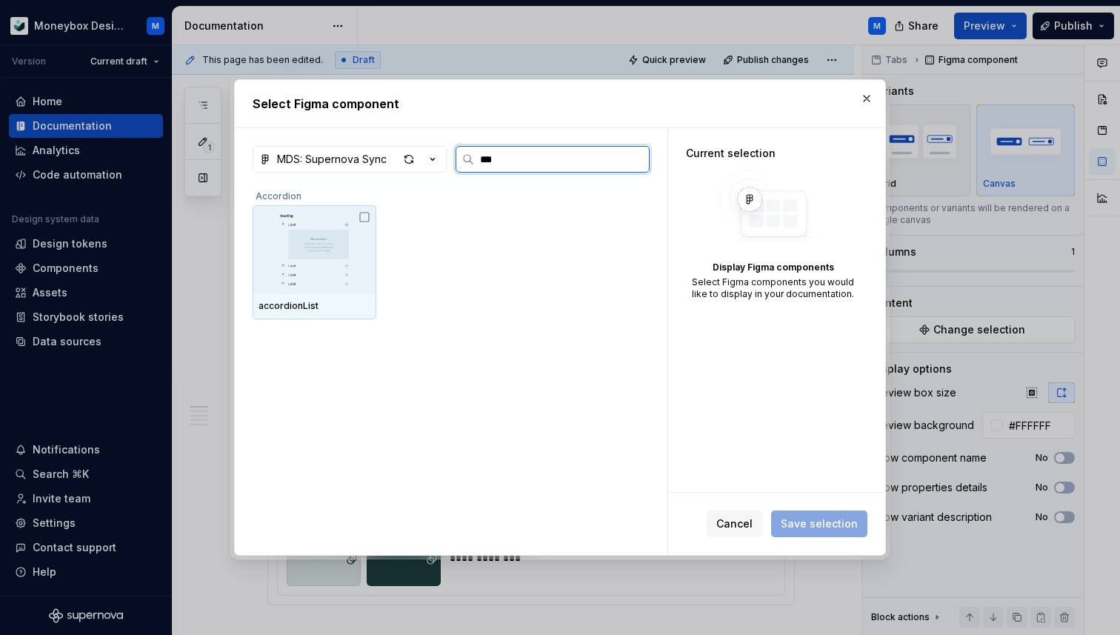
type input "****"
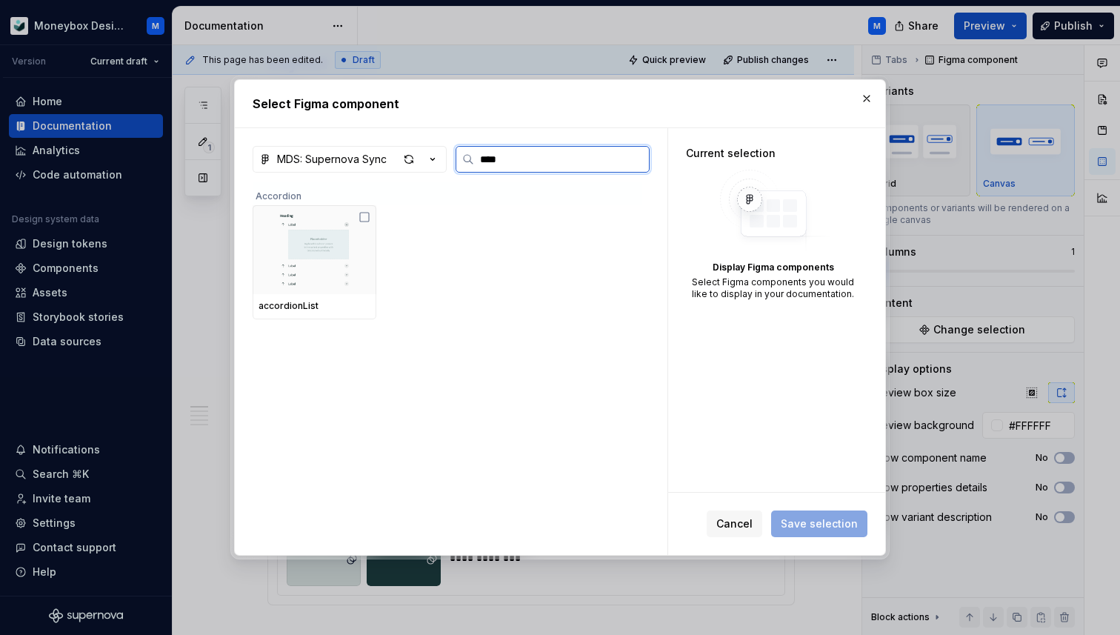
click at [362, 214] on icon at bounding box center [364, 217] width 9 height 9
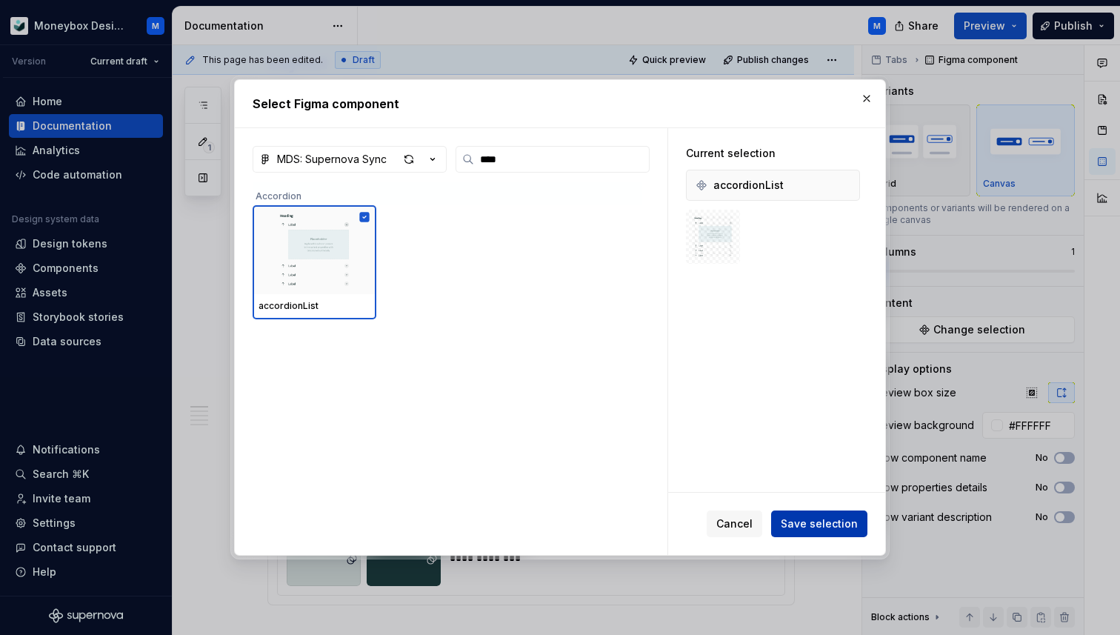
click at [818, 523] on span "Save selection" at bounding box center [819, 523] width 77 height 15
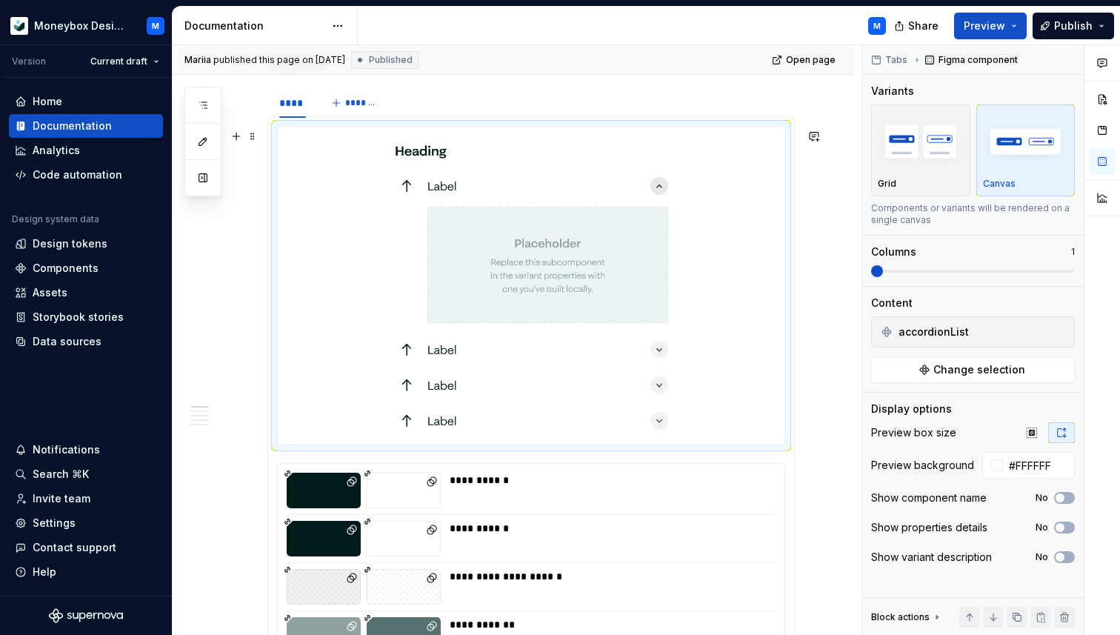
type textarea "*"
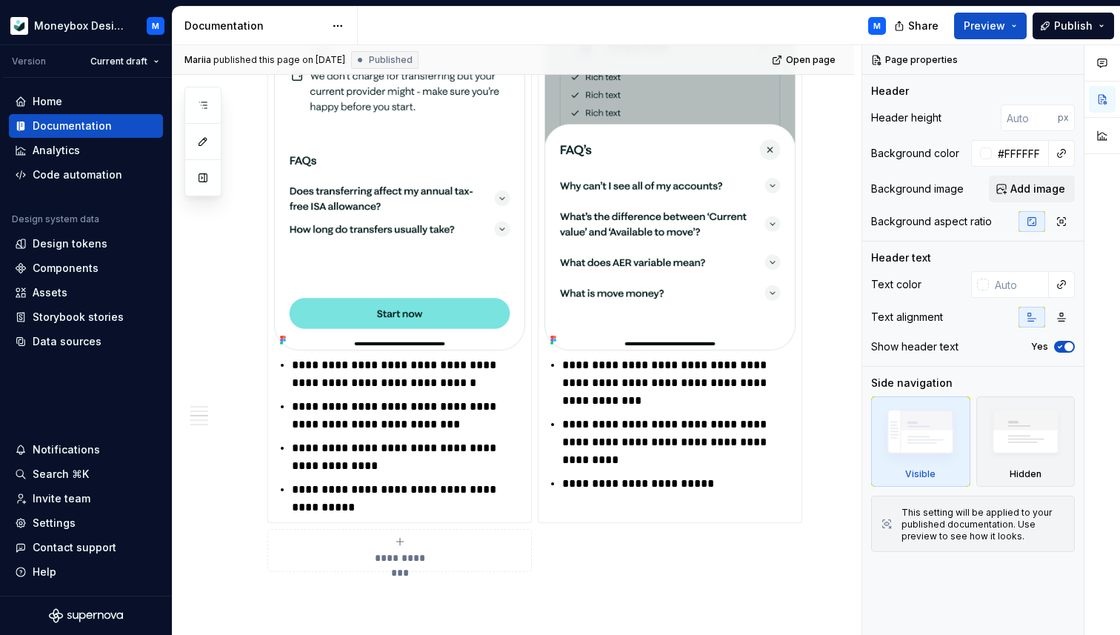
scroll to position [1792, 0]
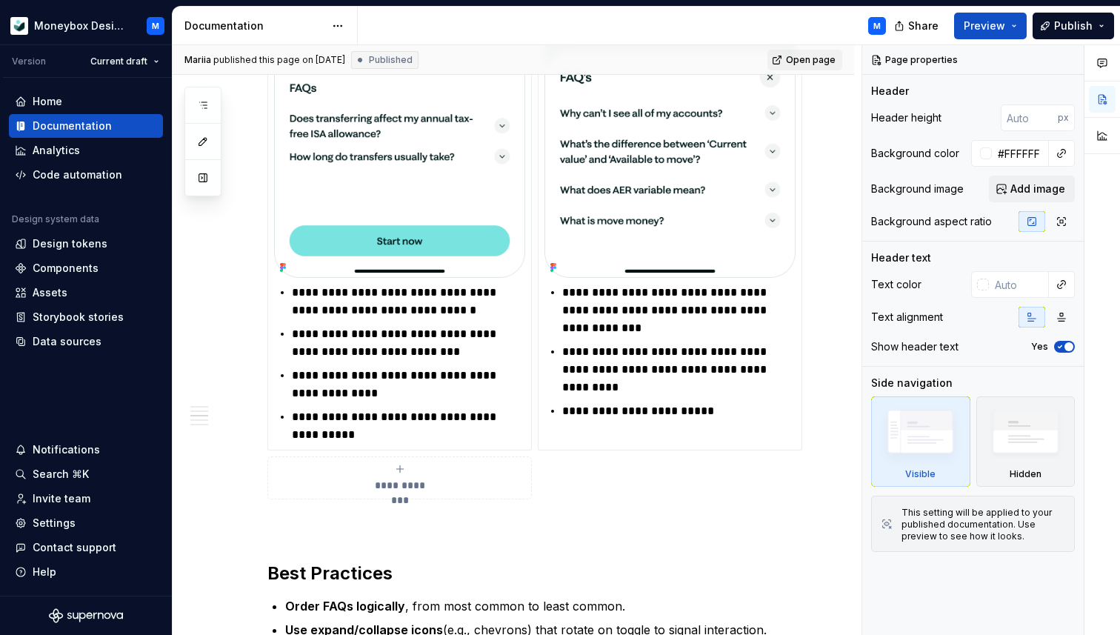
click at [821, 54] on span "Open page" at bounding box center [811, 60] width 50 height 12
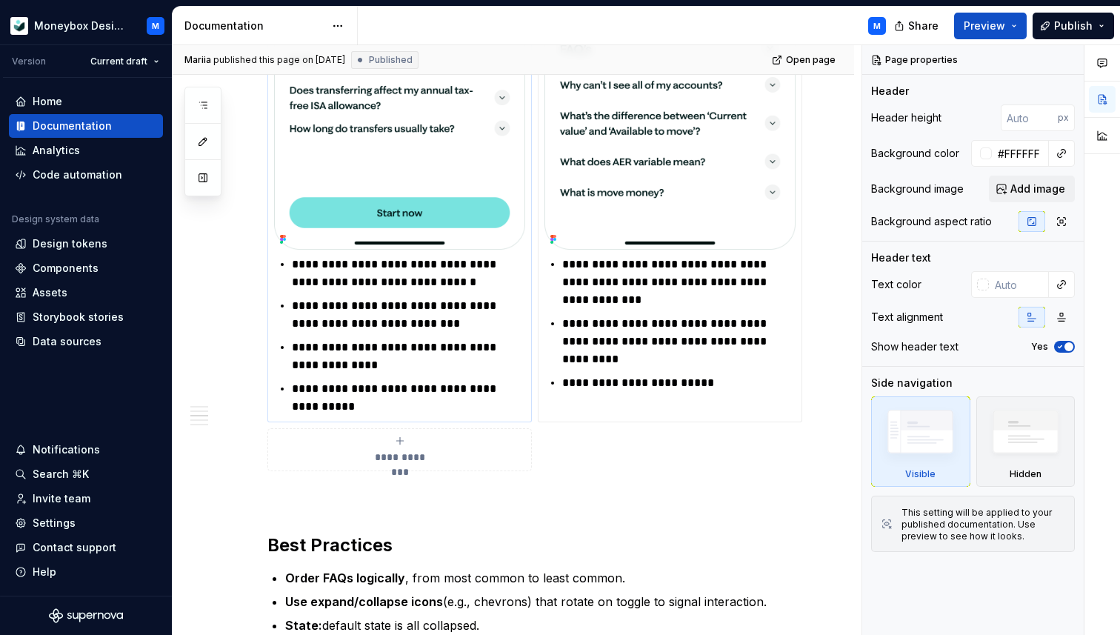
scroll to position [1822, 0]
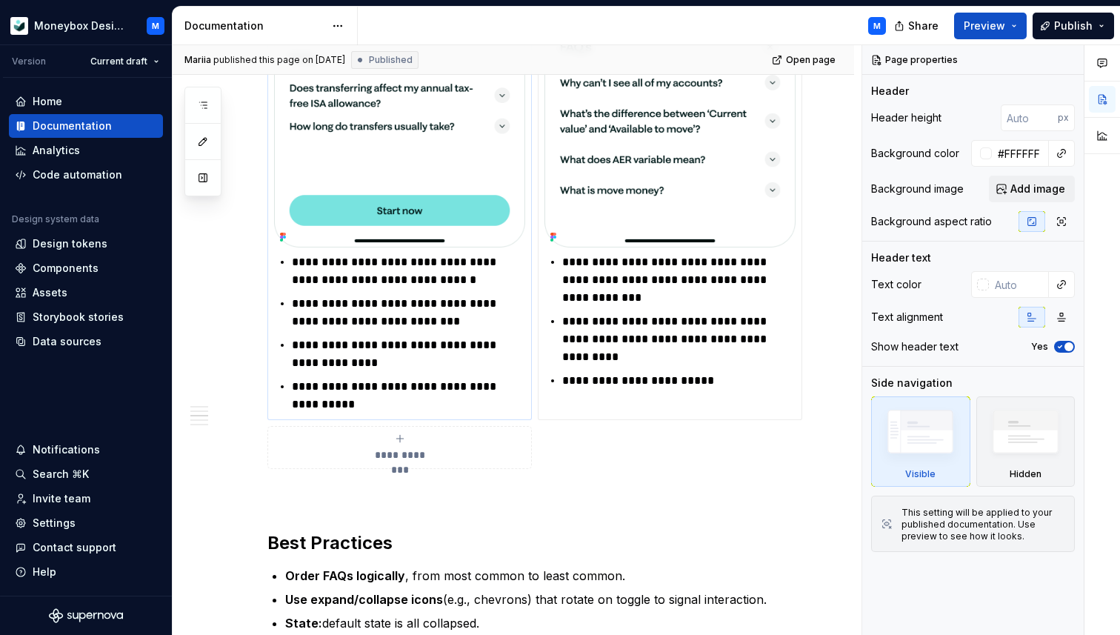
click at [359, 408] on p "**********" at bounding box center [408, 396] width 233 height 36
type textarea "*"
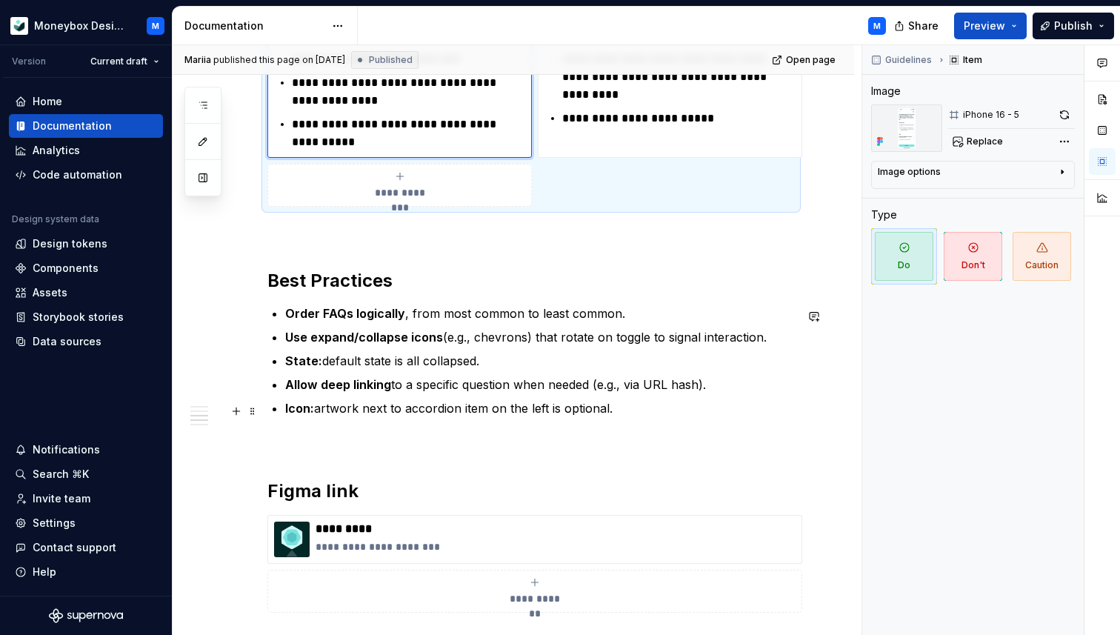
scroll to position [2086, 0]
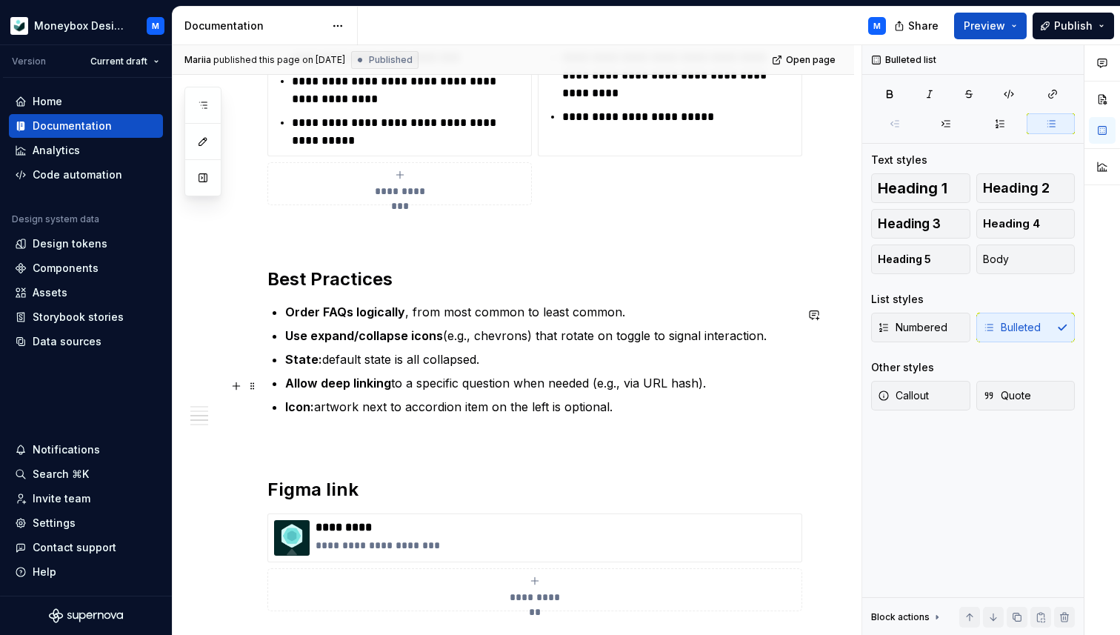
click at [709, 390] on p "Allow deep linking to a specific question when needed (e.g., via URL hash)." at bounding box center [540, 383] width 510 height 18
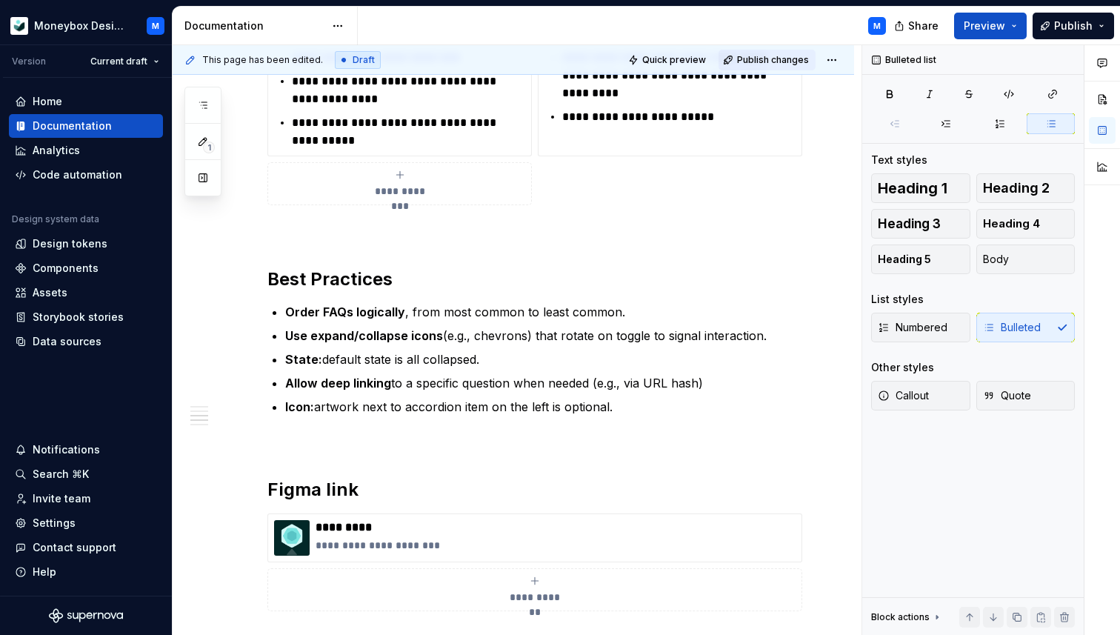
click at [785, 60] on span "Publish changes" at bounding box center [773, 60] width 72 height 12
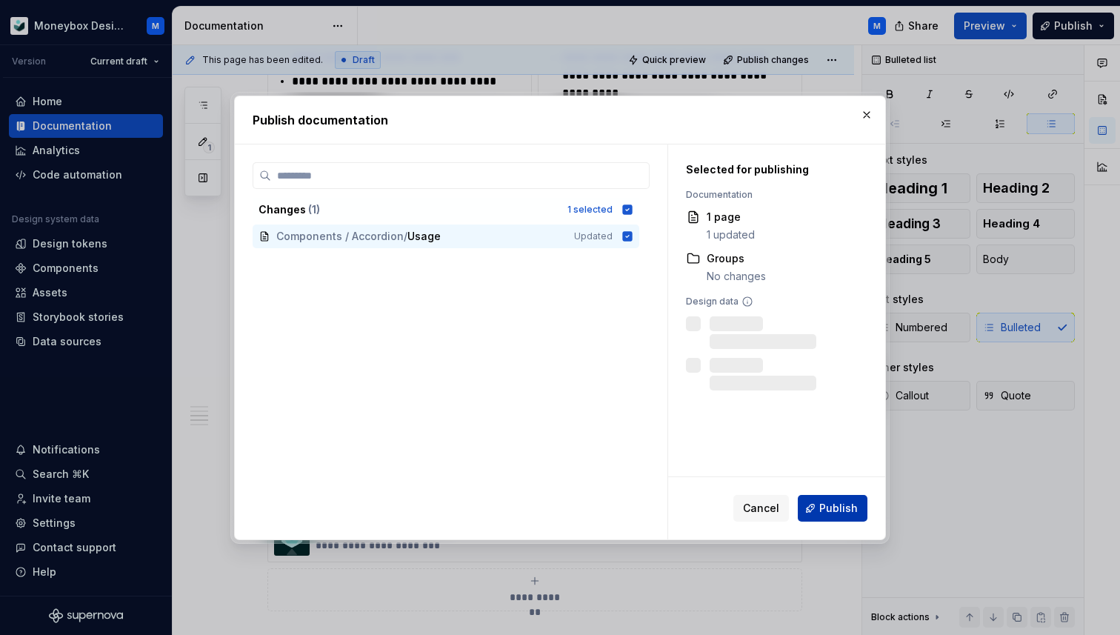
click at [821, 519] on button "Publish" at bounding box center [833, 508] width 70 height 27
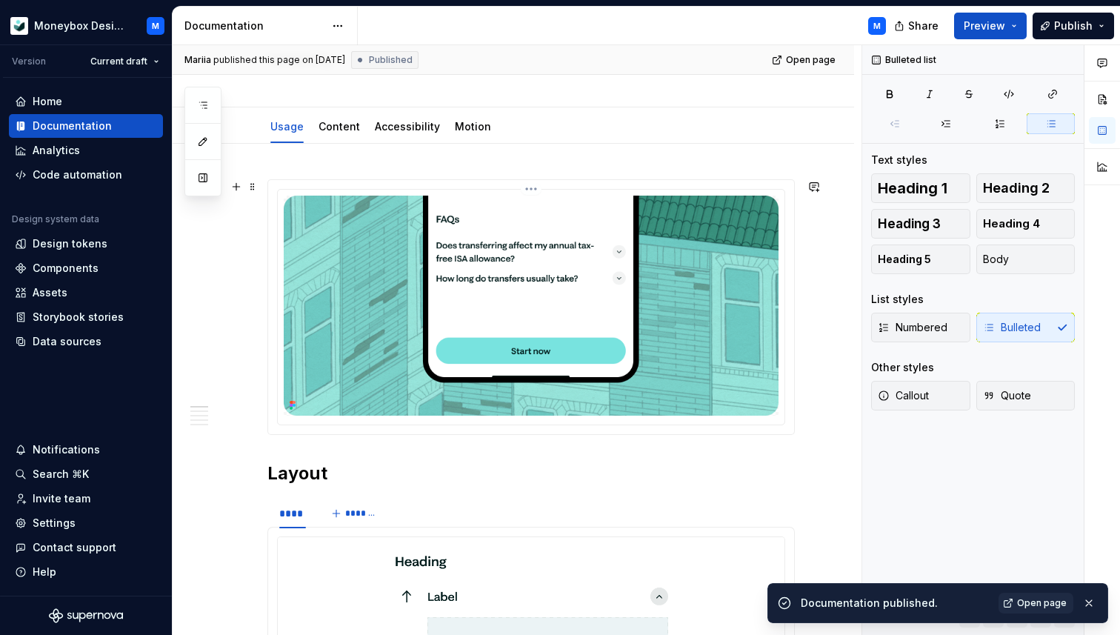
scroll to position [0, 0]
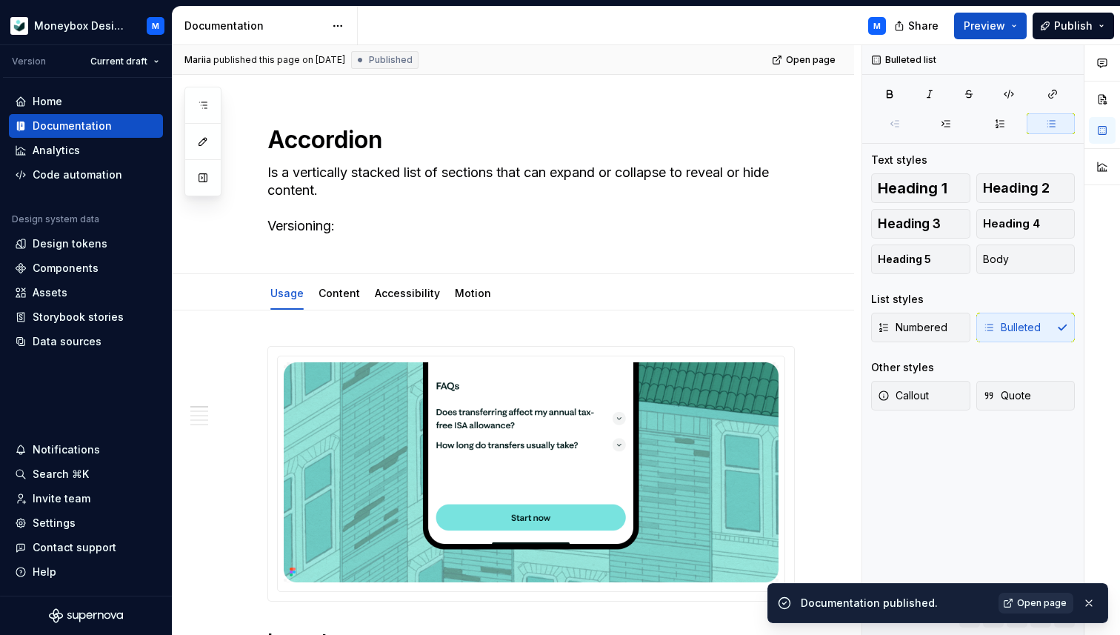
click at [1029, 599] on span "Open page" at bounding box center [1042, 603] width 50 height 12
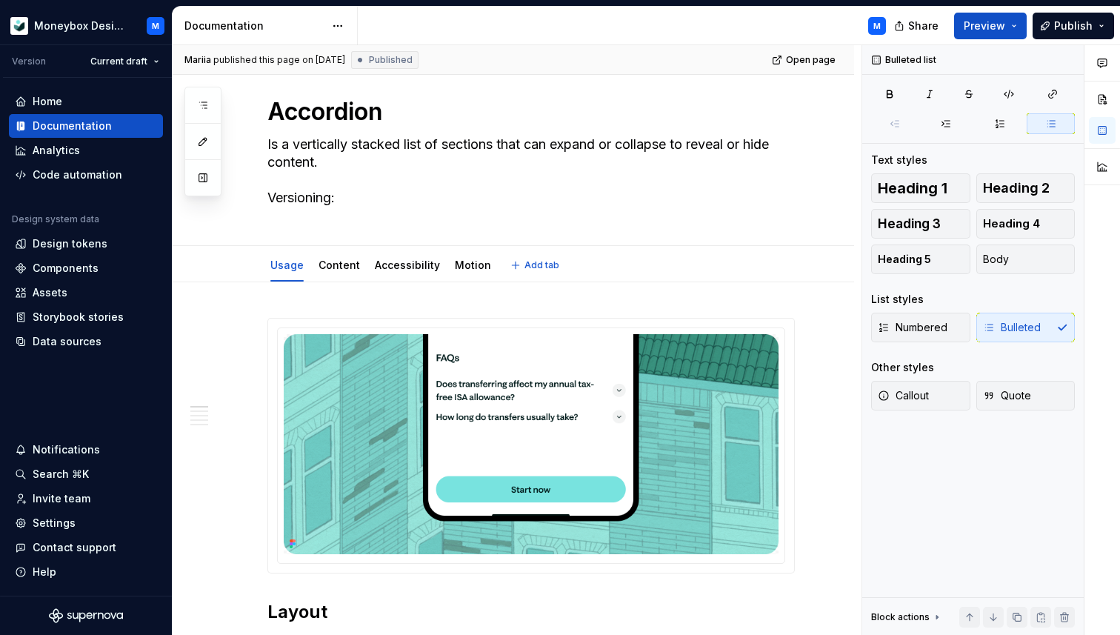
scroll to position [30, 0]
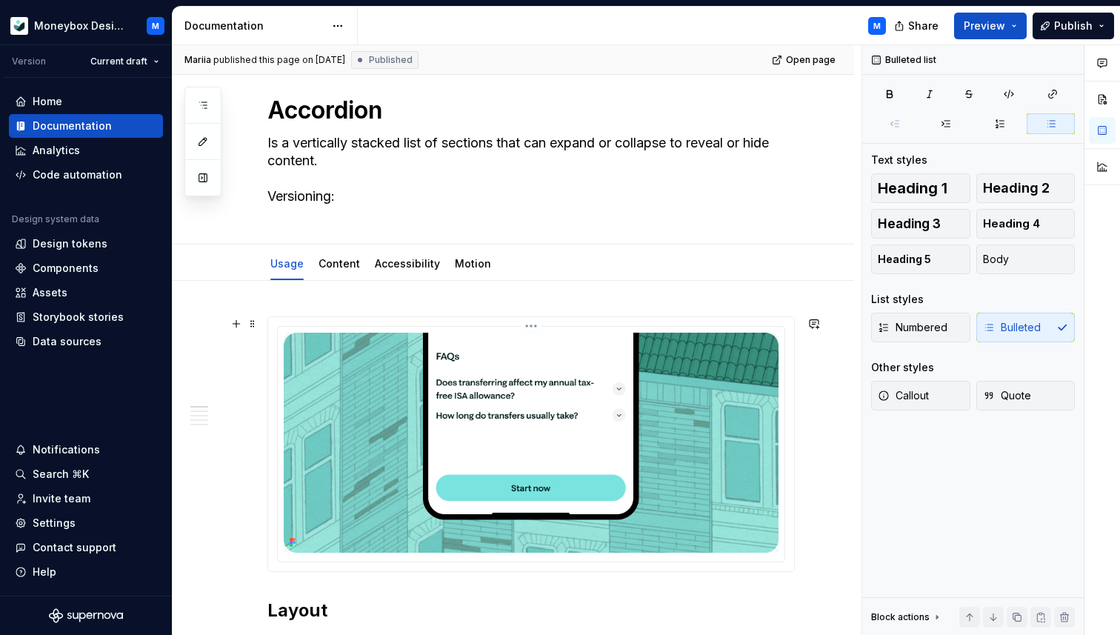
click at [702, 457] on img at bounding box center [531, 443] width 495 height 220
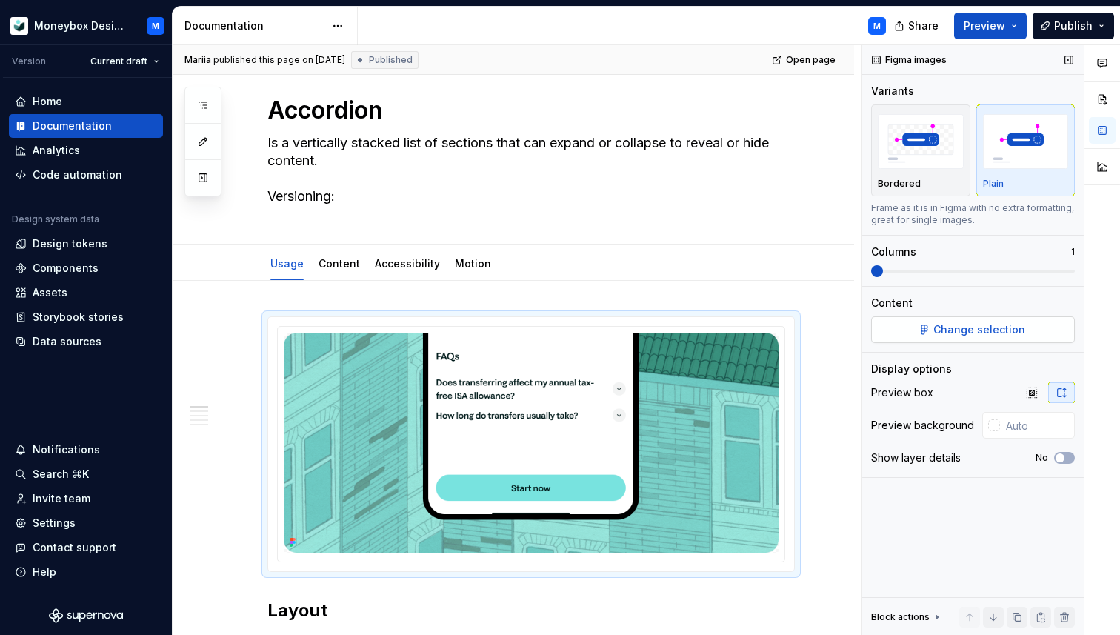
click at [965, 330] on span "Change selection" at bounding box center [980, 329] width 92 height 15
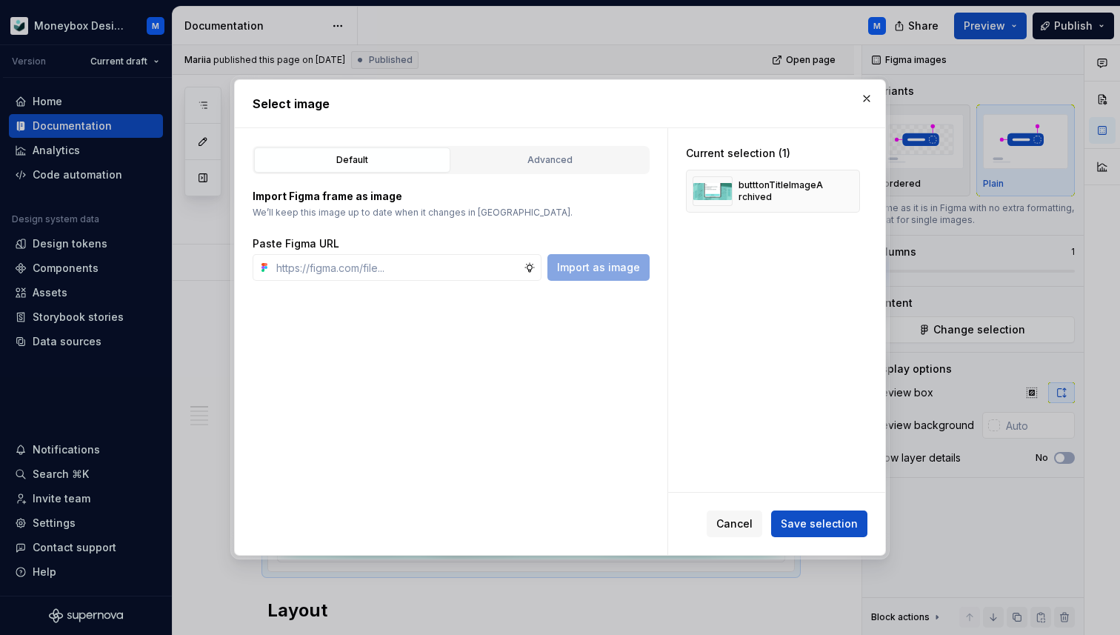
type textarea "*"
type input "[URL][DOMAIN_NAME]"
click at [625, 265] on span "Import as image" at bounding box center [598, 267] width 83 height 15
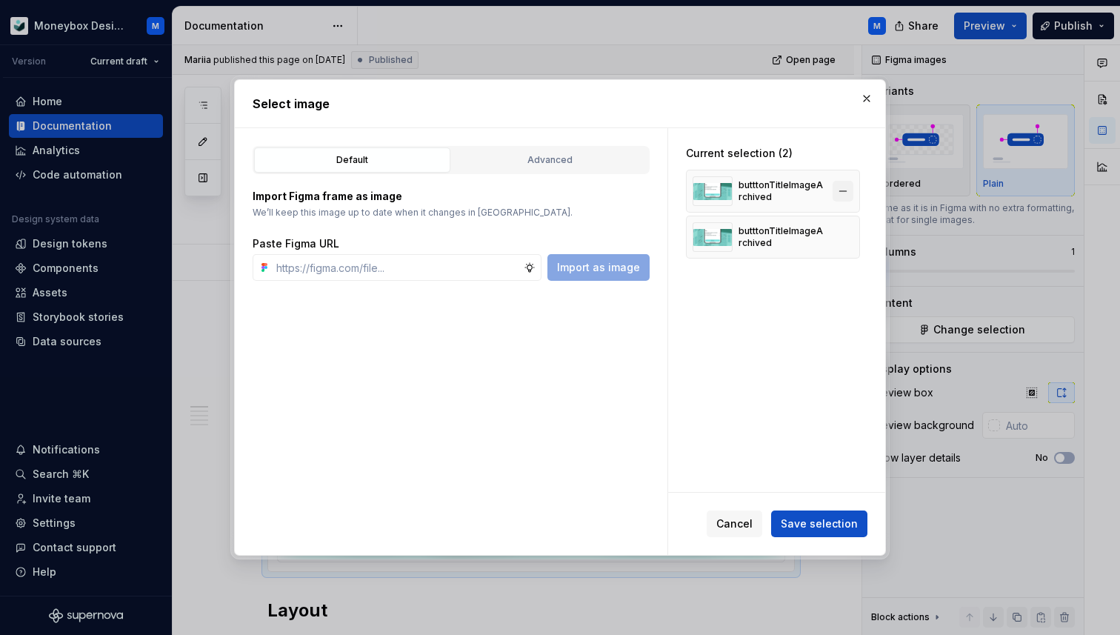
click at [846, 195] on button "button" at bounding box center [843, 191] width 21 height 21
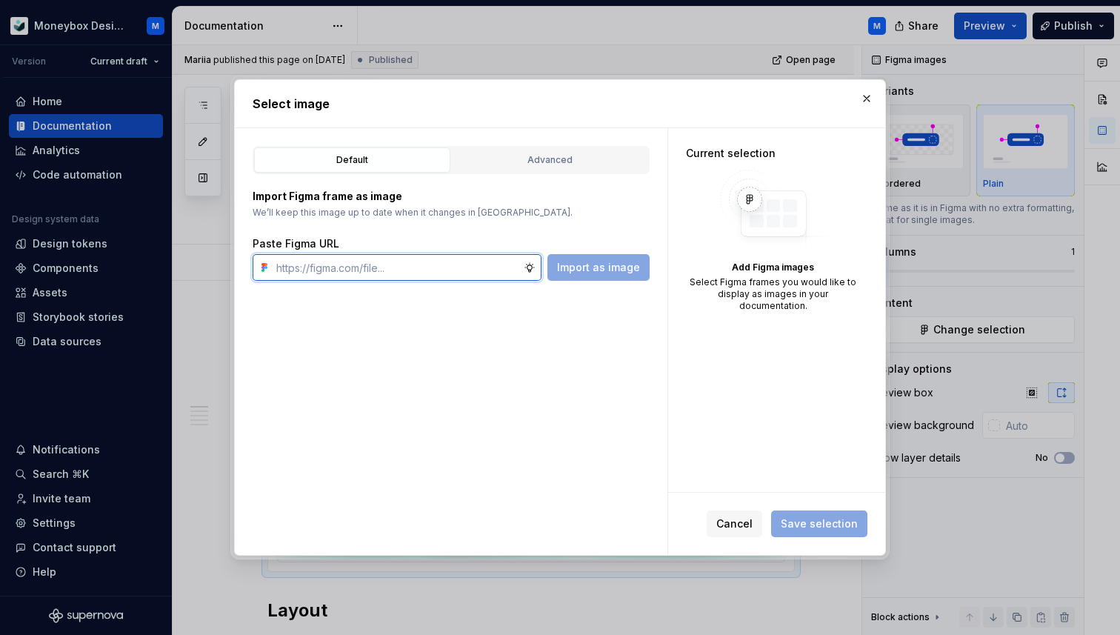
click at [426, 262] on input "text" at bounding box center [396, 267] width 253 height 27
paste input "[URL][DOMAIN_NAME]"
type input "[URL][DOMAIN_NAME]"
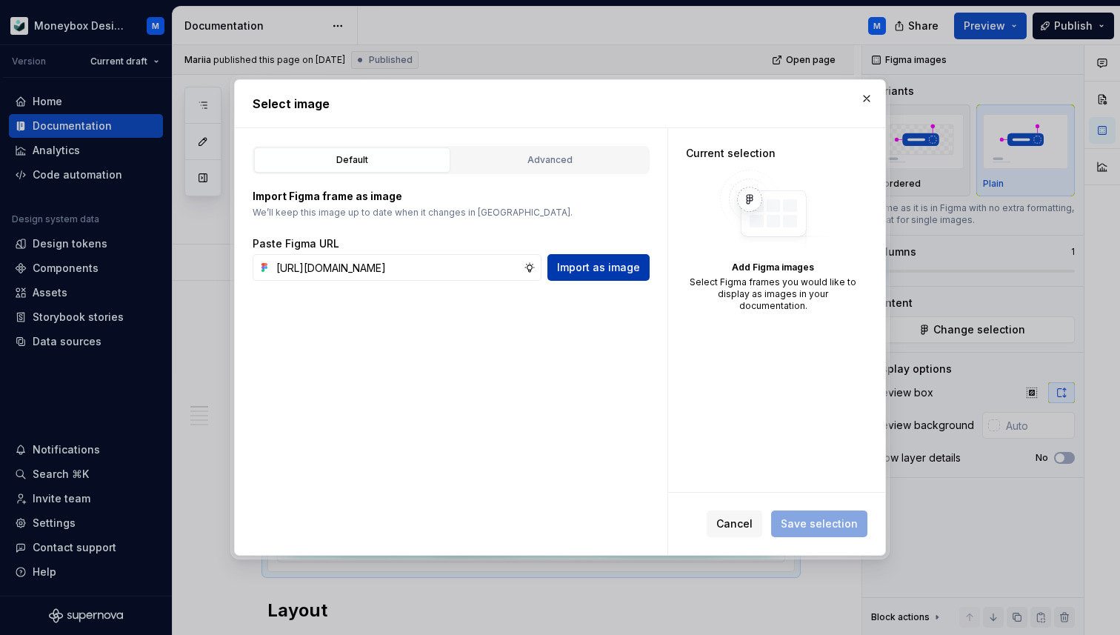
click at [599, 267] on span "Import as image" at bounding box center [598, 267] width 83 height 15
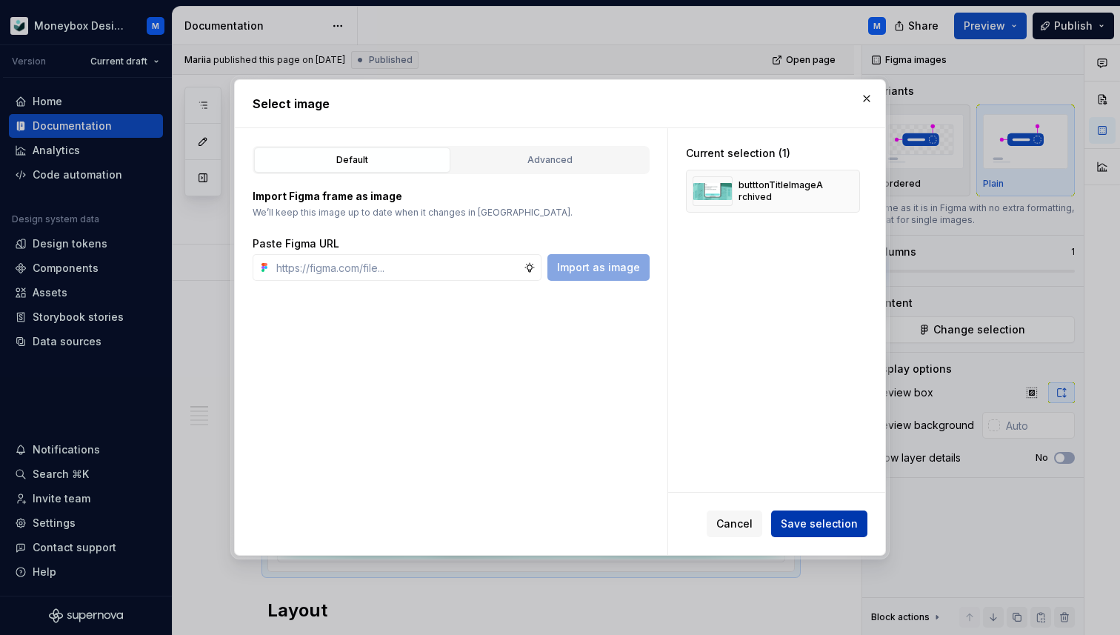
click at [819, 527] on span "Save selection" at bounding box center [819, 523] width 77 height 15
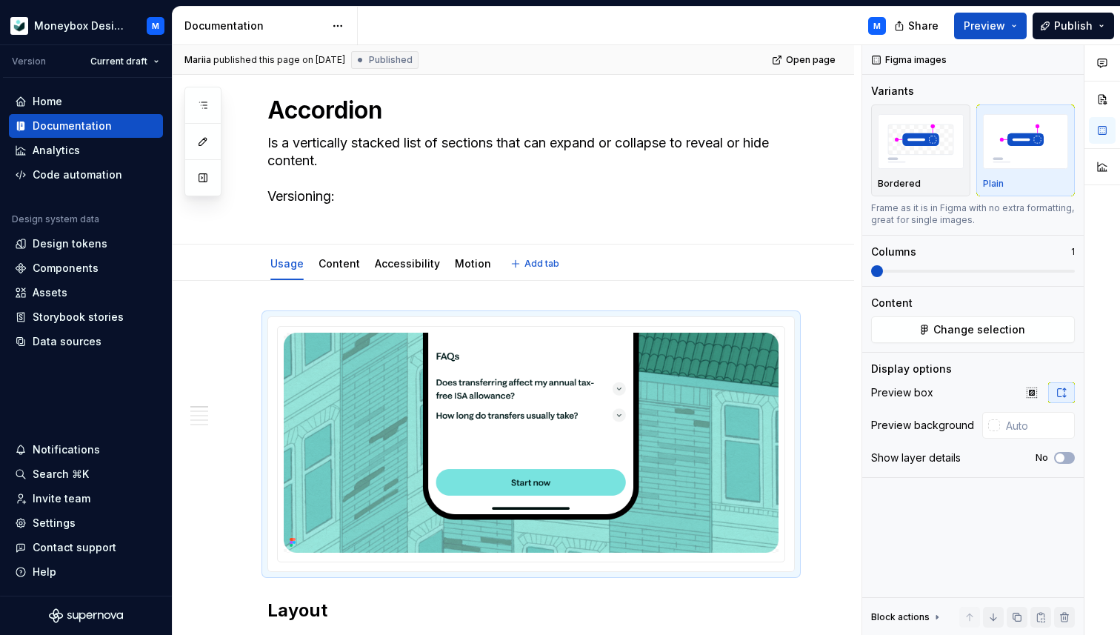
type textarea "*"
